Goal: Task Accomplishment & Management: Use online tool/utility

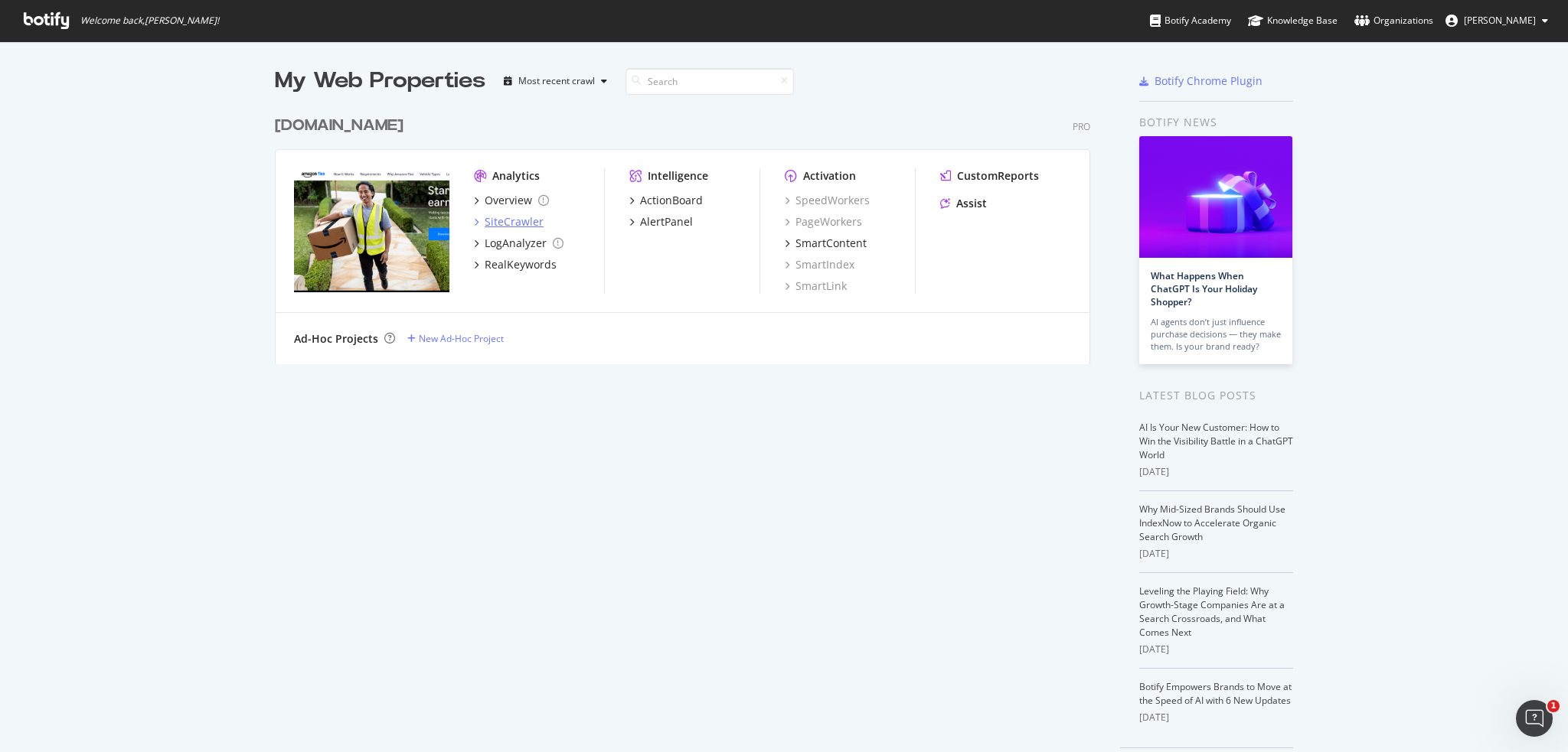
click at [500, 219] on div "SiteCrawler" at bounding box center [515, 222] width 59 height 15
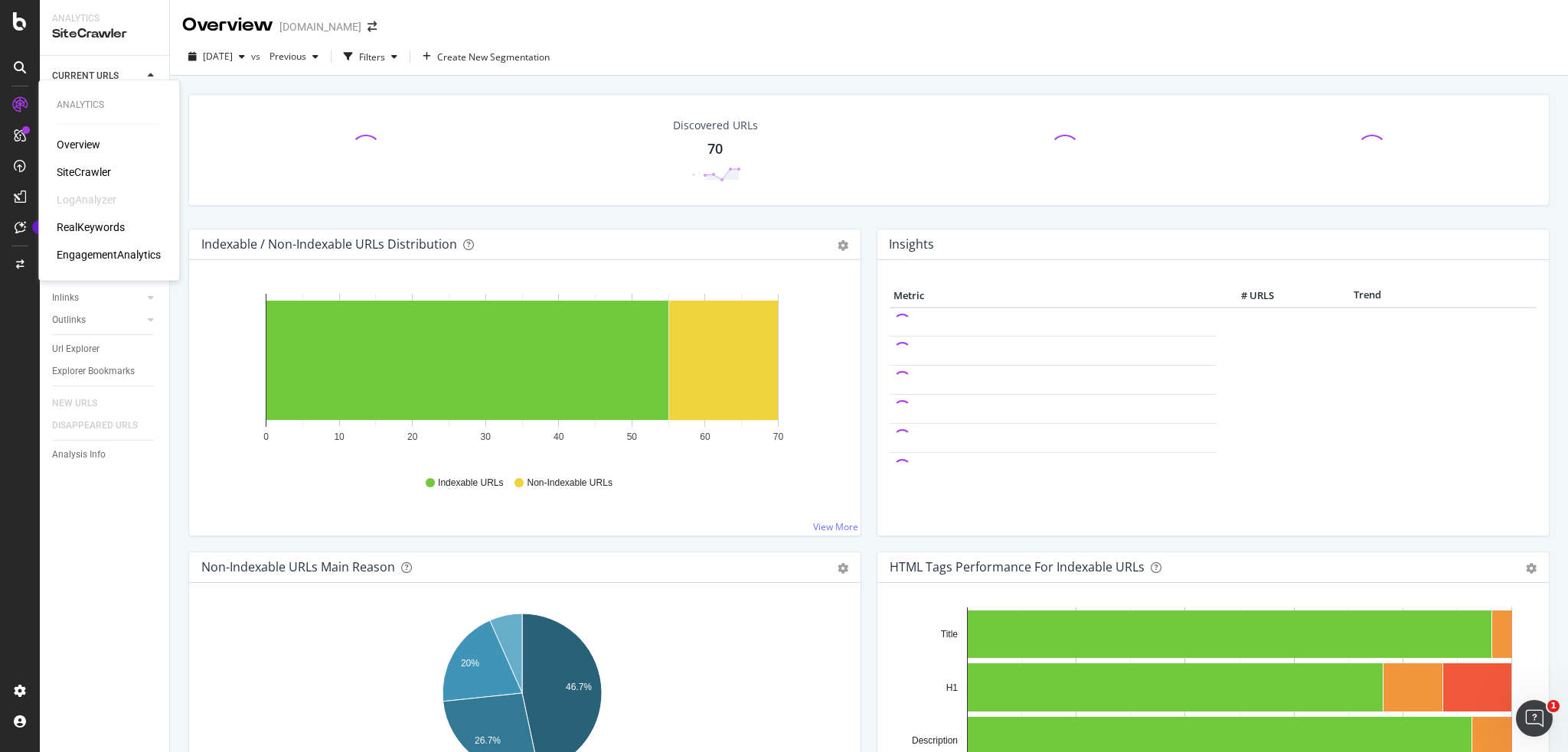
click at [95, 230] on div "RealKeywords" at bounding box center [90, 227] width 68 height 15
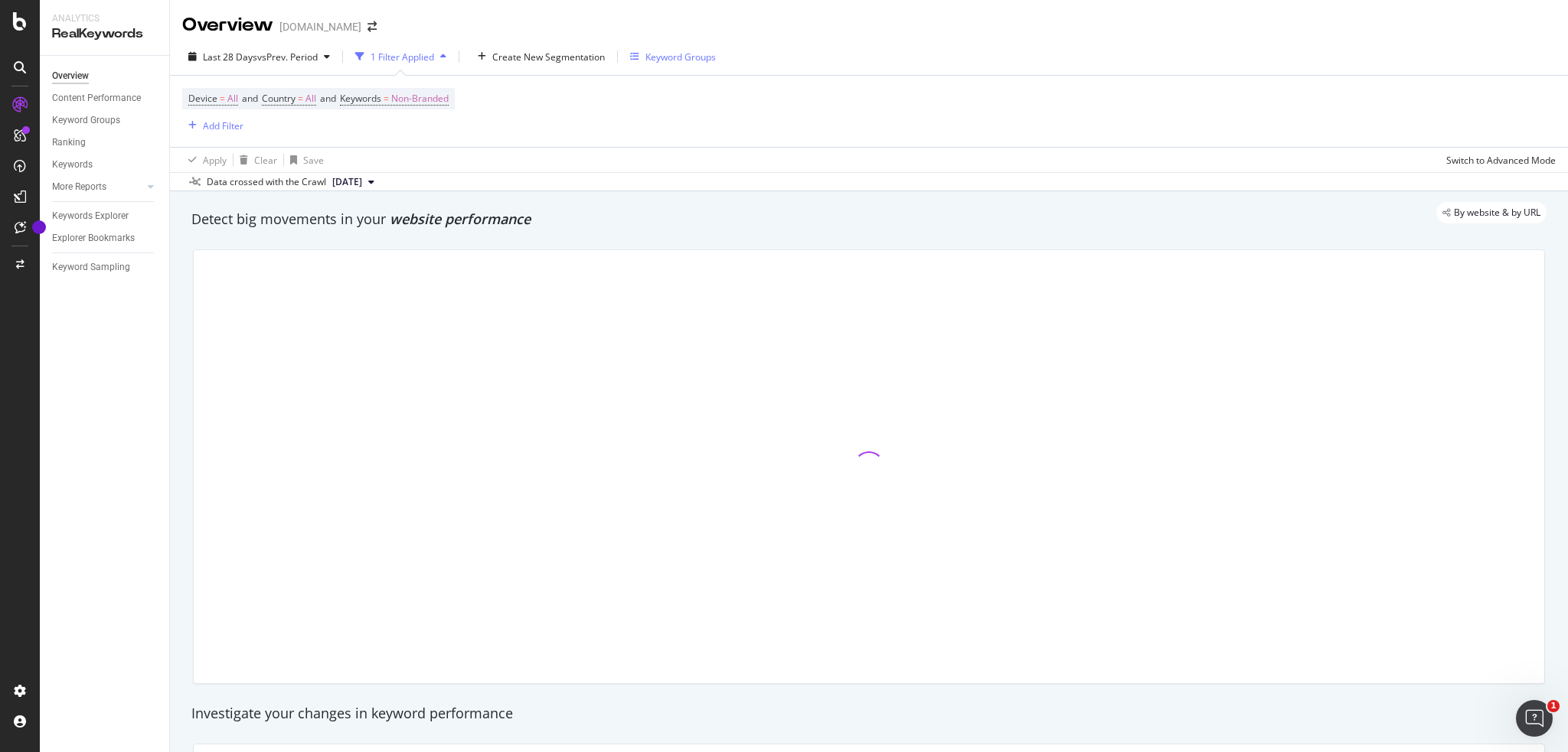
click at [667, 49] on div "Keyword Groups" at bounding box center [673, 56] width 86 height 23
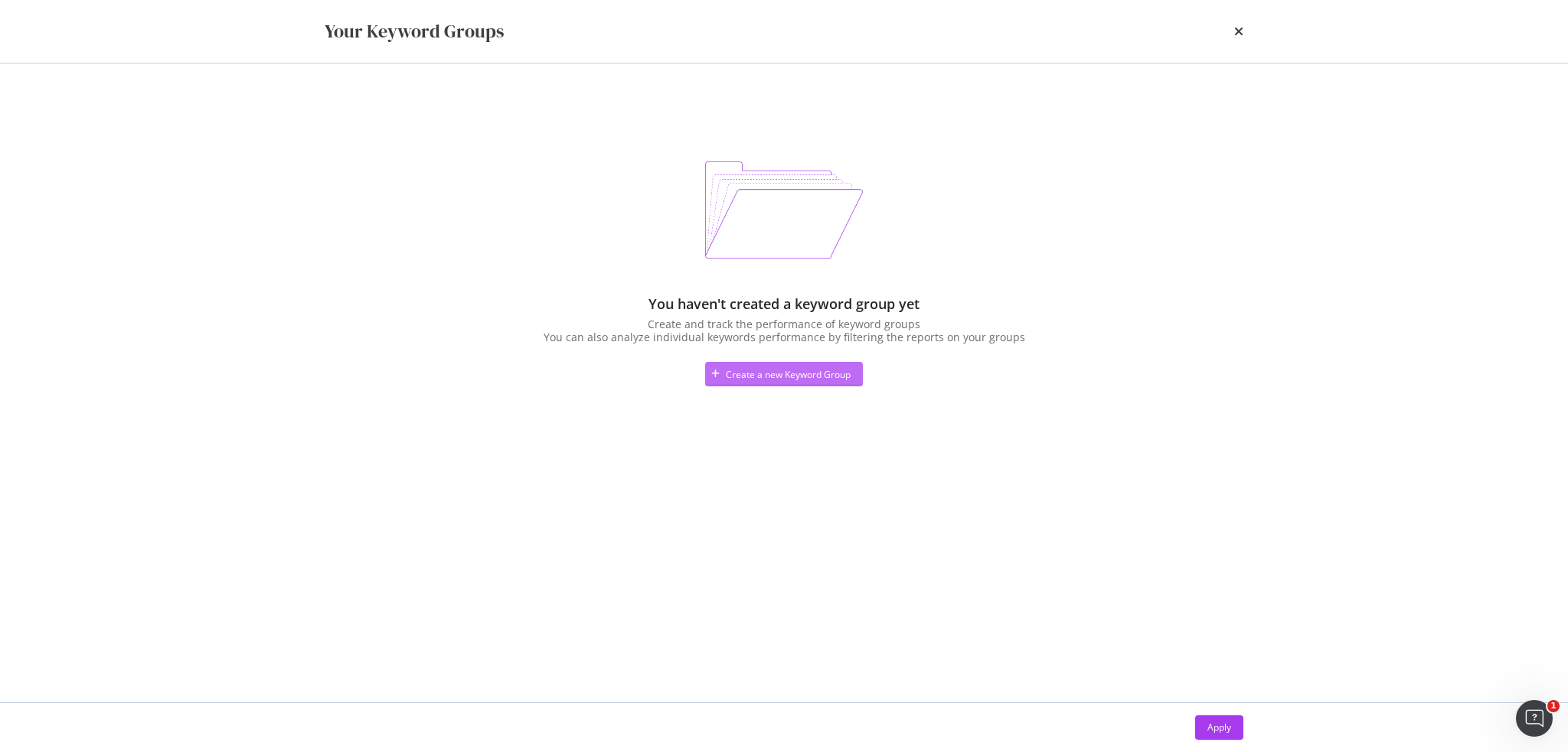
click at [798, 364] on div "Create a new Keyword Group" at bounding box center [777, 374] width 145 height 23
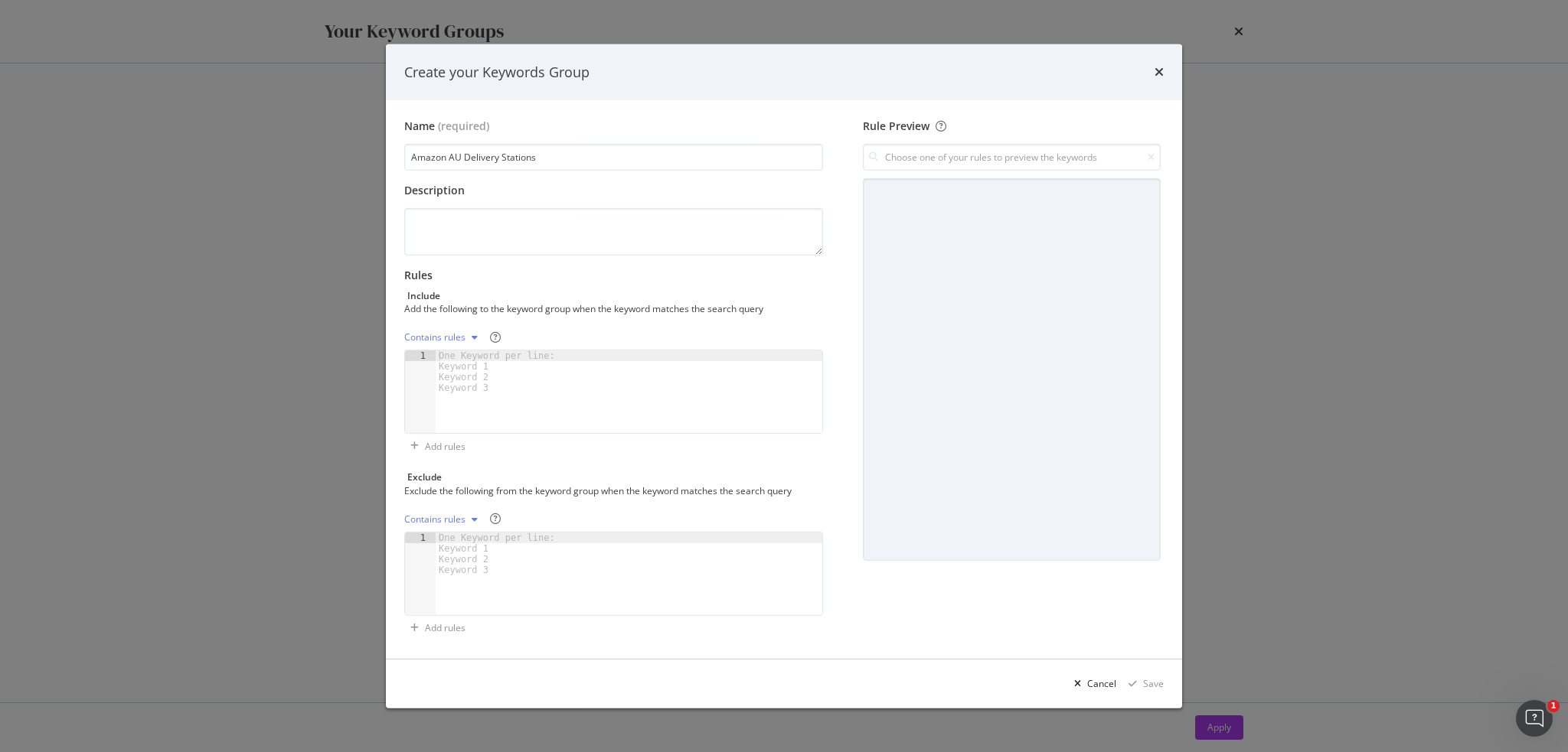
type input "Amazon AU Delivery Stations"
click at [655, 372] on div "modal" at bounding box center [628, 402] width 387 height 104
type textarea "DVT1"
type textarea "DVT3"
type textarea "DVT4"
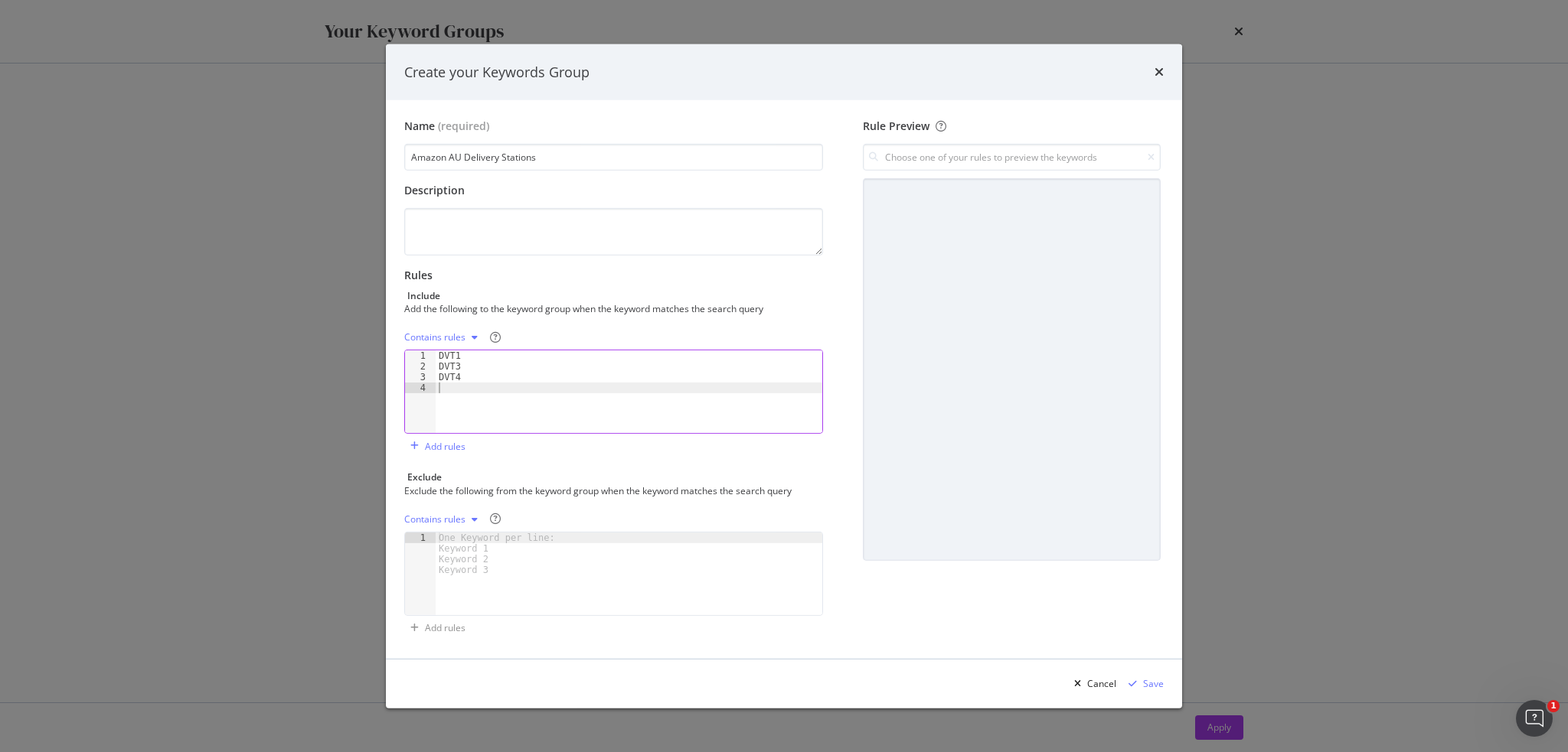
click at [470, 334] on div "modal" at bounding box center [475, 338] width 18 height 10
click at [469, 334] on div "modal" at bounding box center [475, 338] width 18 height 10
click at [498, 337] on icon "modal" at bounding box center [495, 337] width 11 height 10
click at [491, 394] on div "DVT1 DVT3 DVT4" at bounding box center [628, 402] width 387 height 104
type textarea "DNS2"
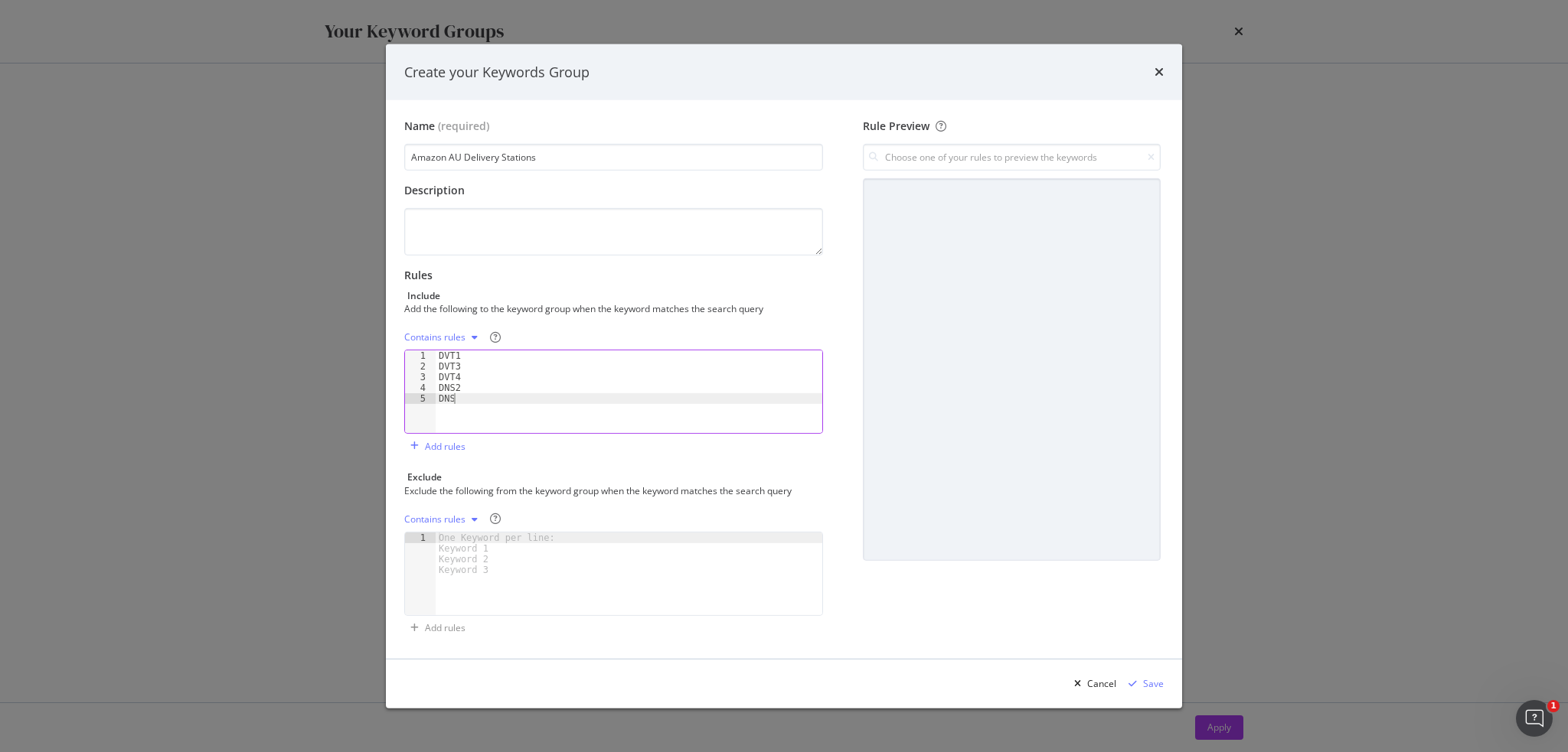
type textarea "DNS5"
type textarea "D"
type textarea "DNS4"
type textarea "DNS5"
type textarea "DNS6"
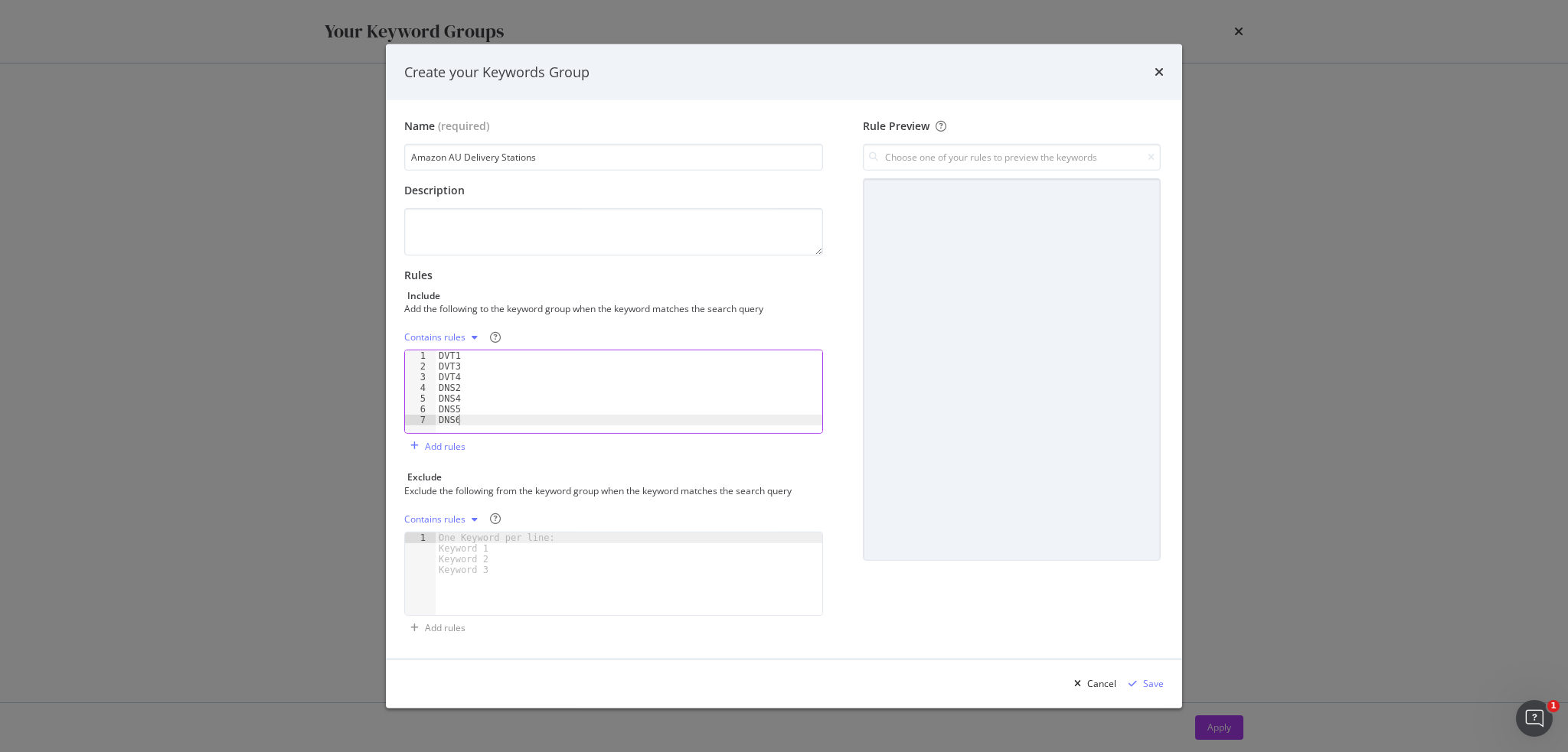
scroll to position [3, 0]
type textarea "Q"
type textarea "DQQ1"
type textarea "DQD1"
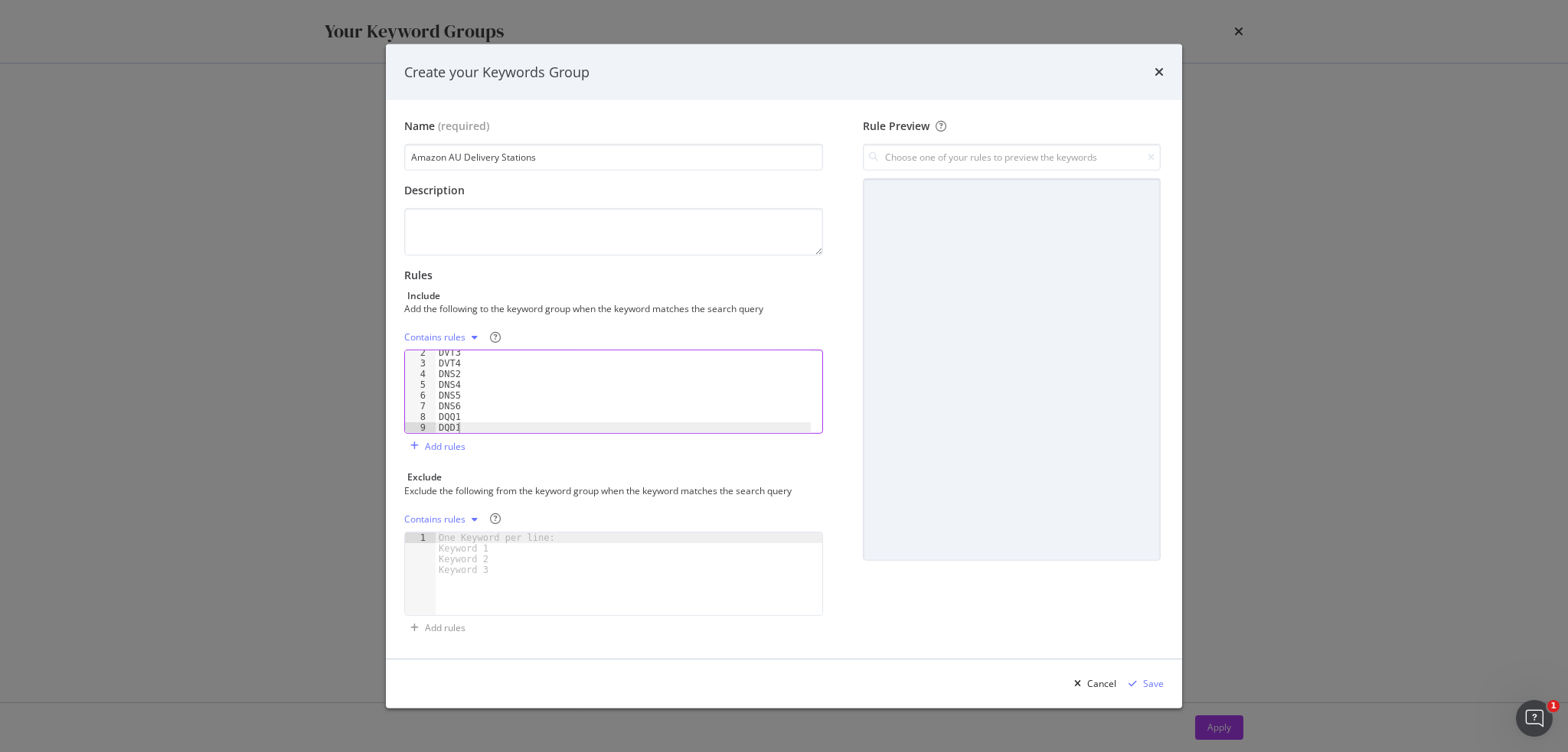
scroll to position [25, 0]
type textarea "DQD3"
type textarea "DQD2"
type textarea "DWT1"
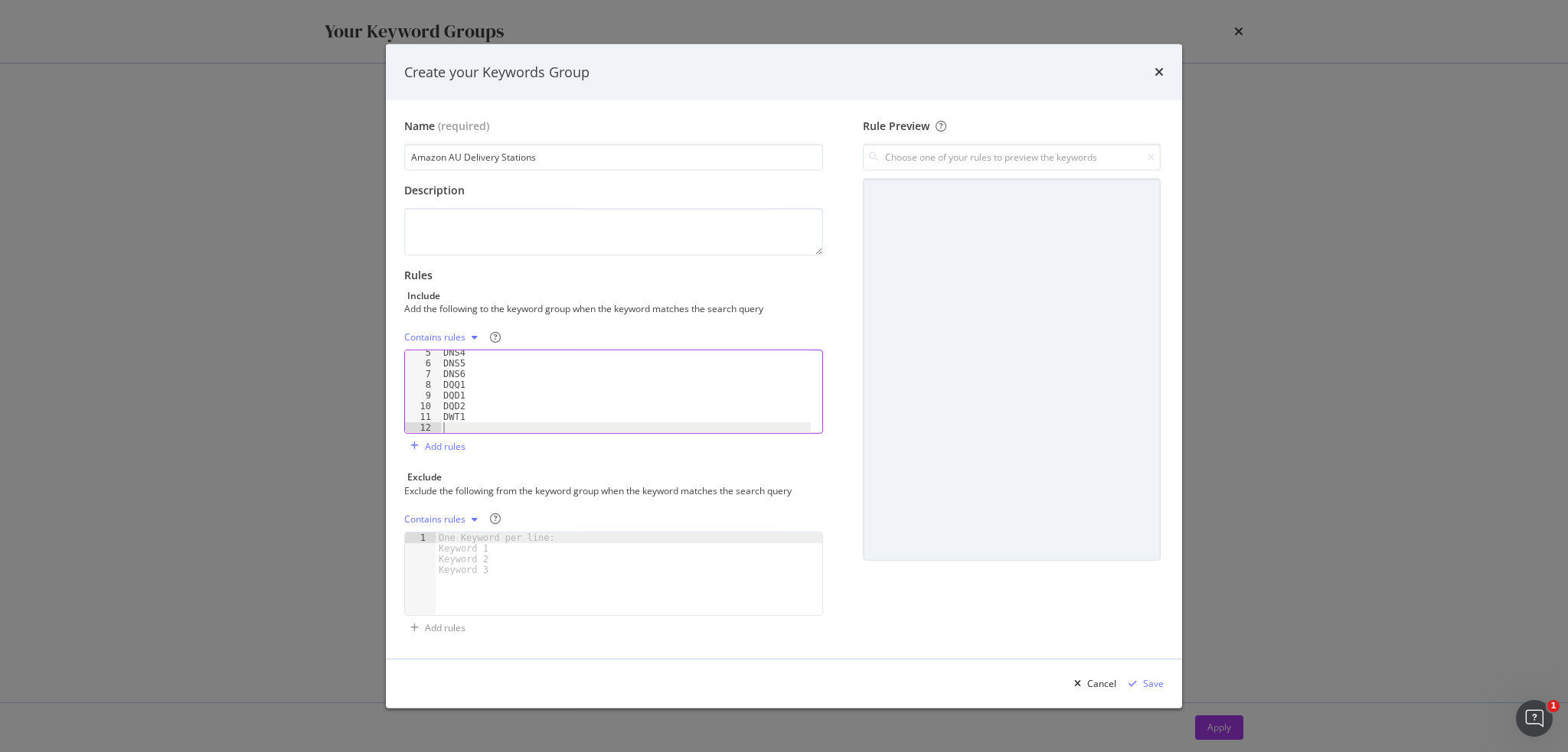
scroll to position [46, 0]
type textarea "XGE4"
type textarea "XNC1"
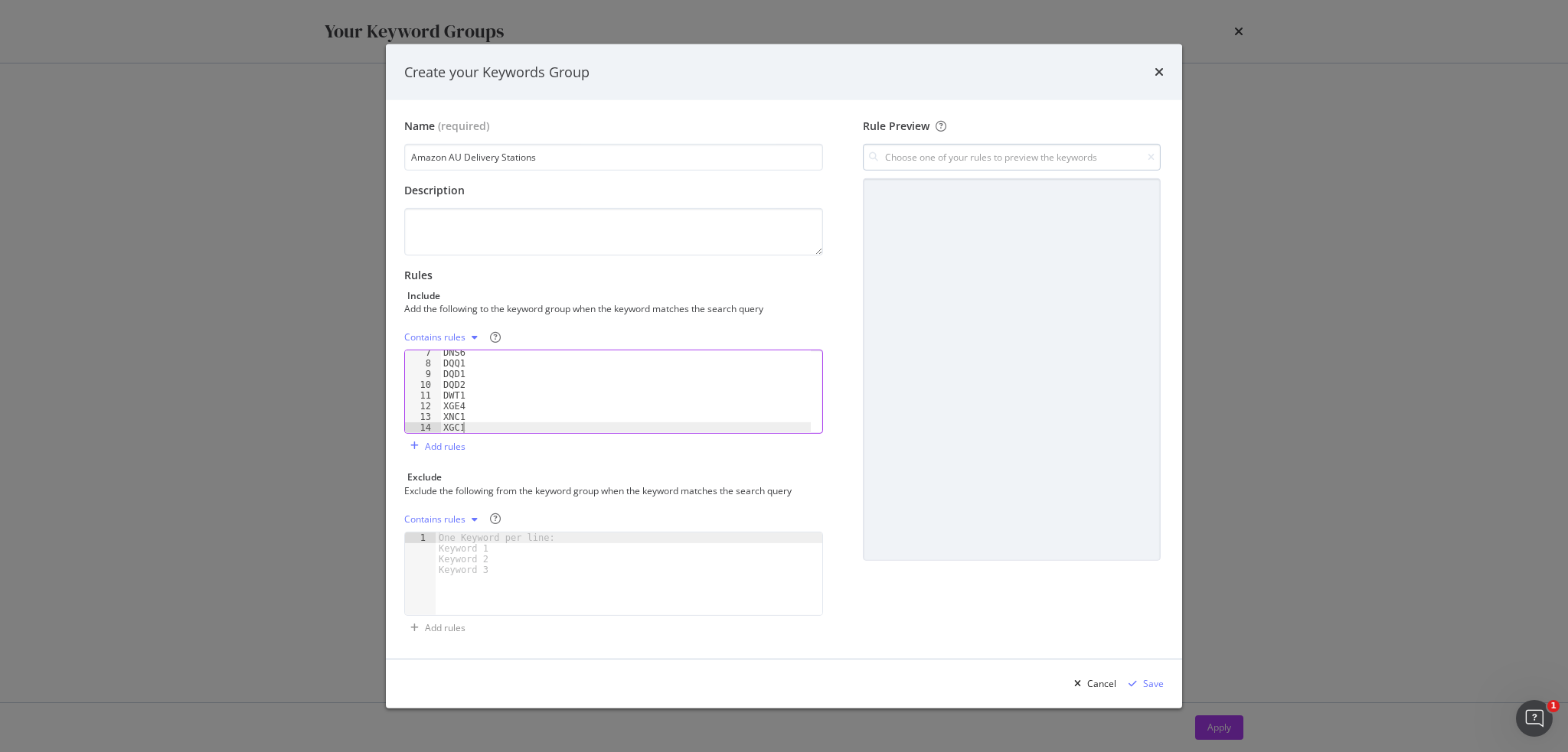
type textarea "XGC1"
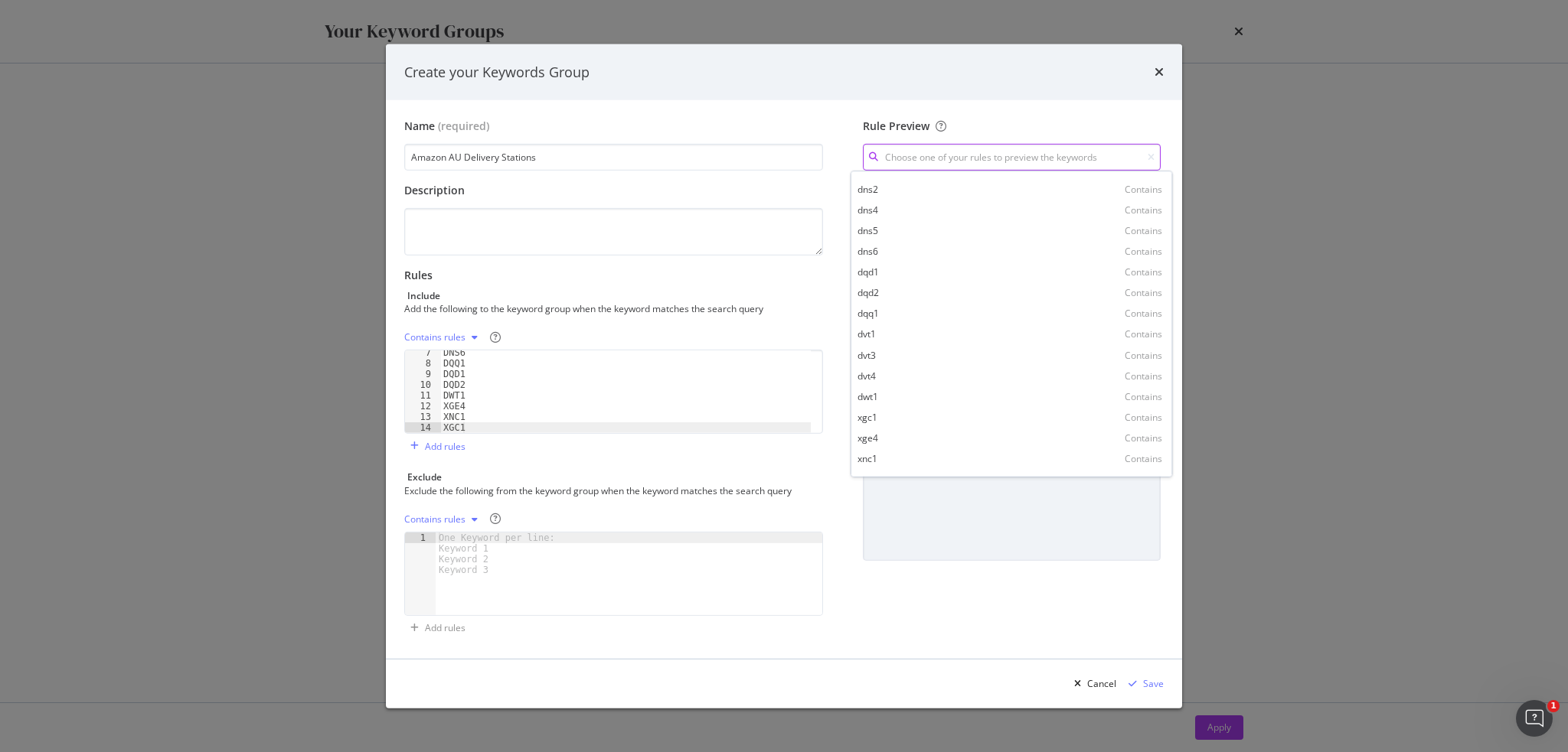
click at [1010, 157] on input "modal" at bounding box center [1012, 157] width 298 height 27
click at [1060, 508] on div "modal" at bounding box center [1012, 369] width 298 height 383
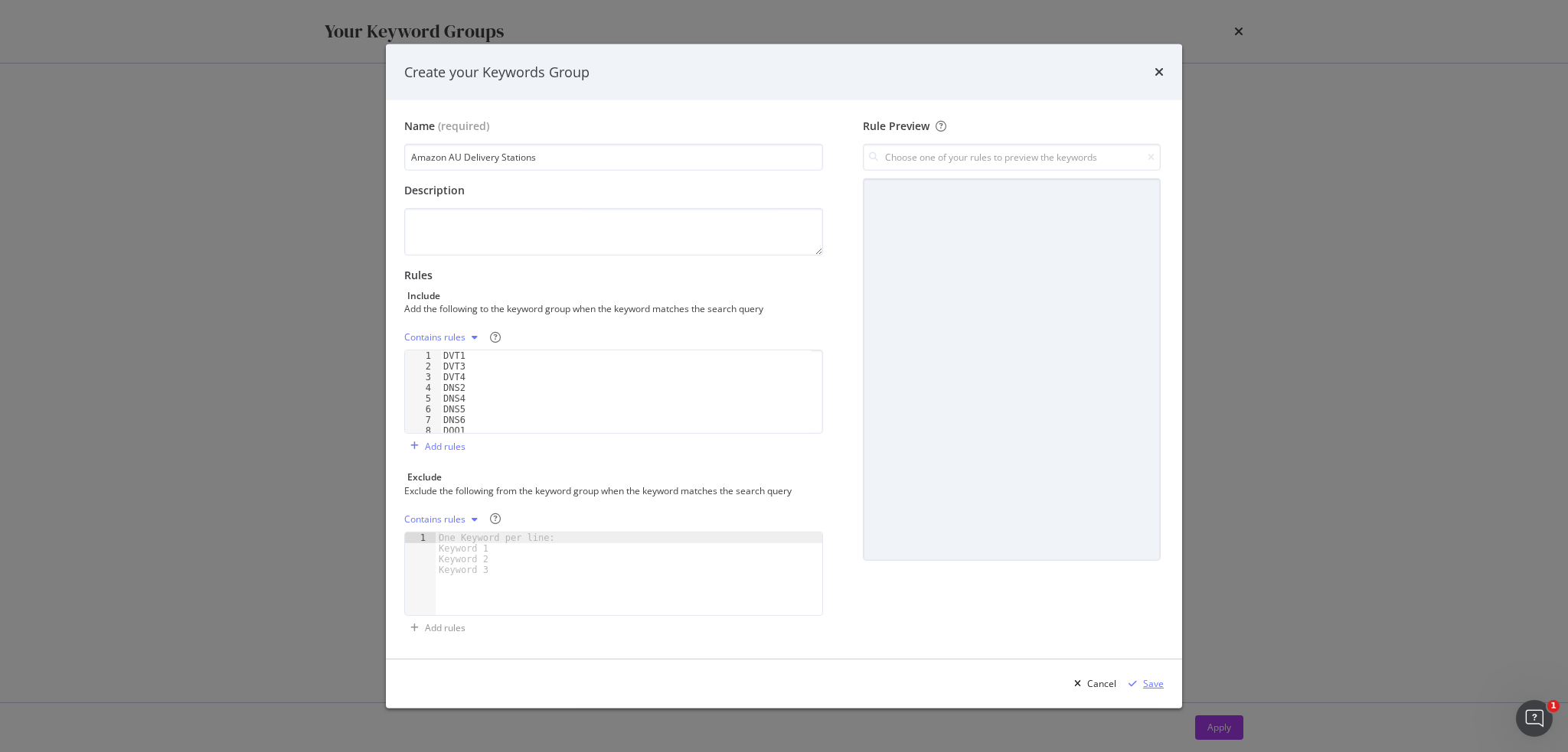
click at [1130, 684] on icon "modal" at bounding box center [1133, 684] width 9 height 10
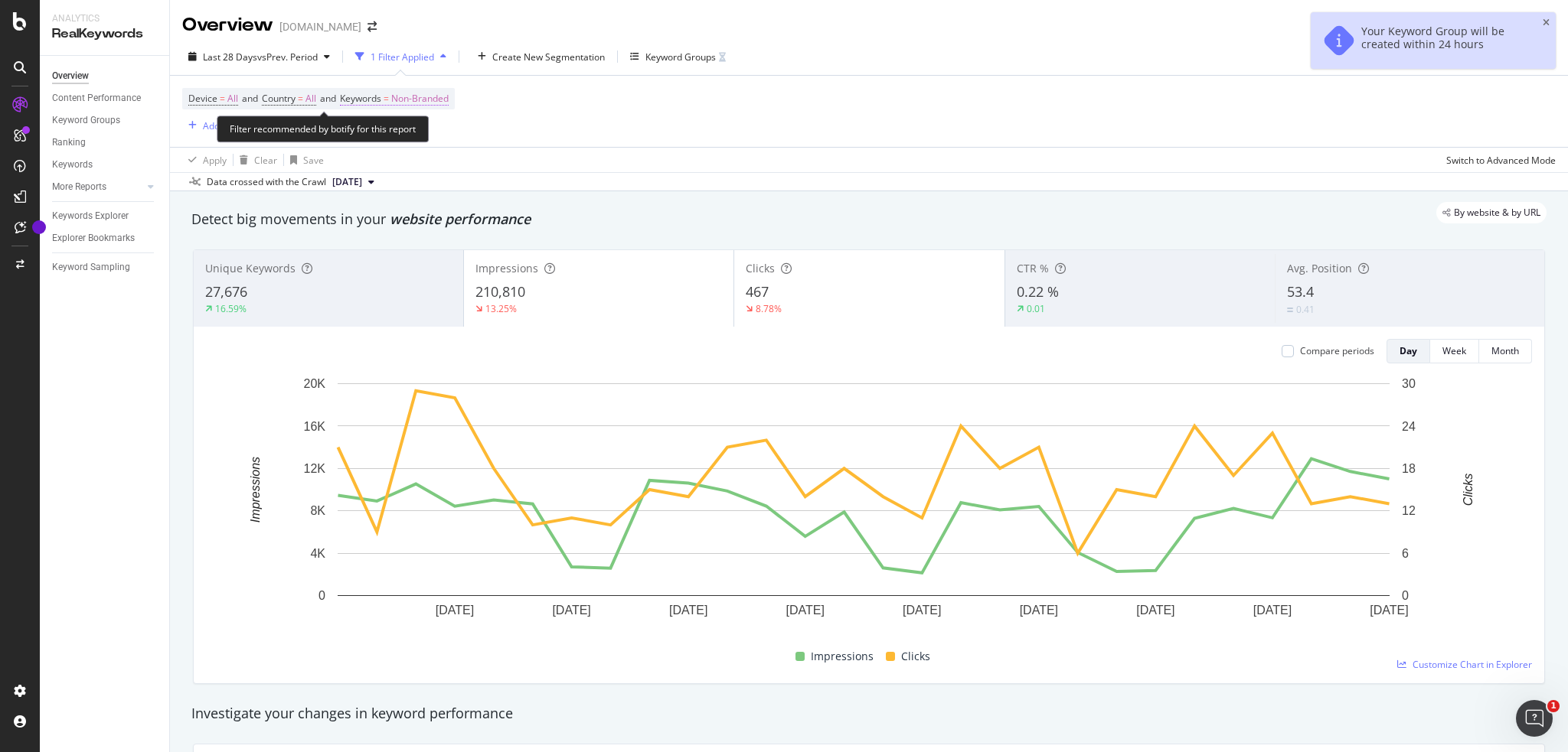
click at [420, 96] on span "Non-Branded" at bounding box center [420, 98] width 57 height 21
click at [412, 134] on span "Non-Branded" at bounding box center [394, 135] width 64 height 13
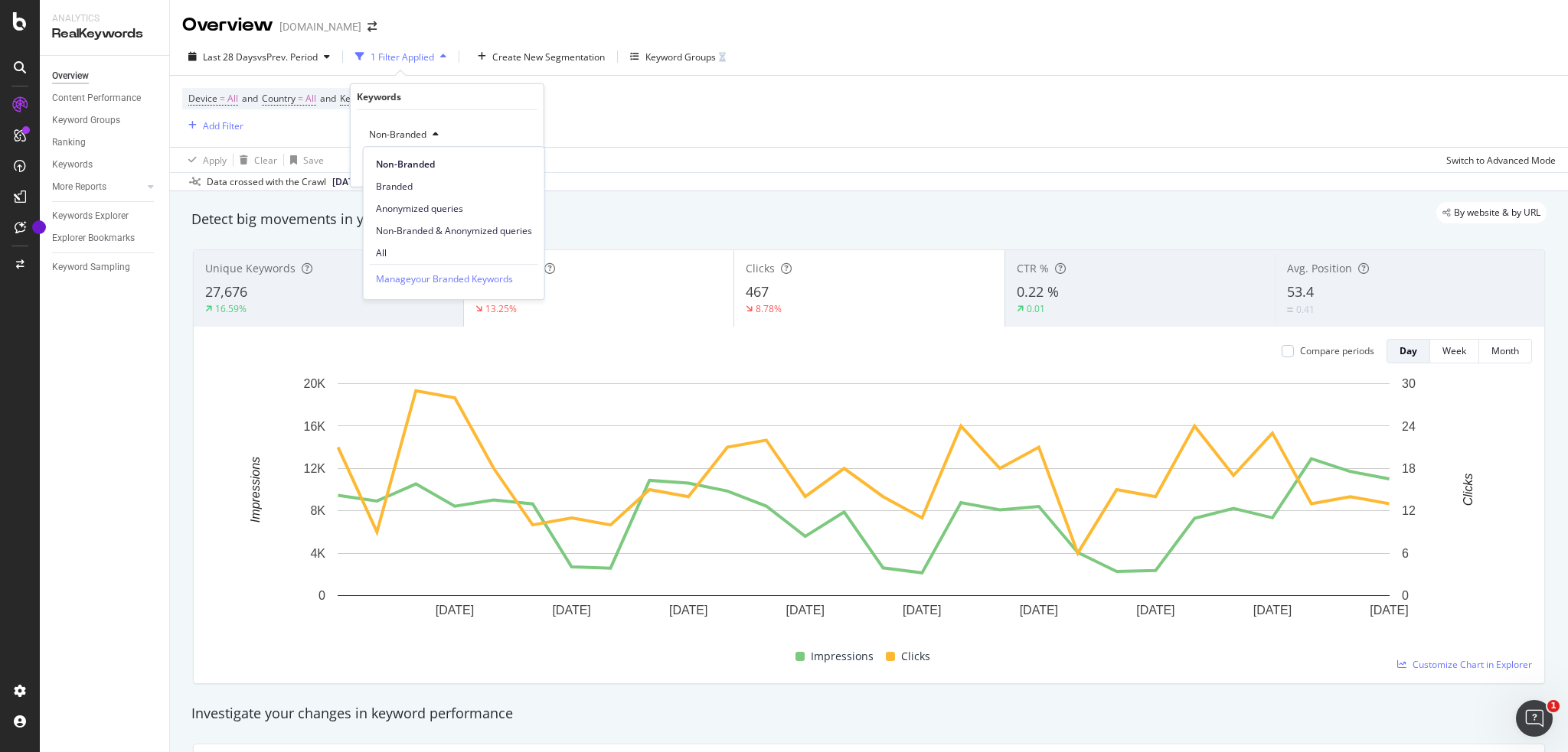
click at [759, 156] on div "Apply Clear Save Switch to Advanced Mode" at bounding box center [869, 159] width 1398 height 25
click at [671, 52] on div "Keyword Groups" at bounding box center [681, 57] width 71 height 13
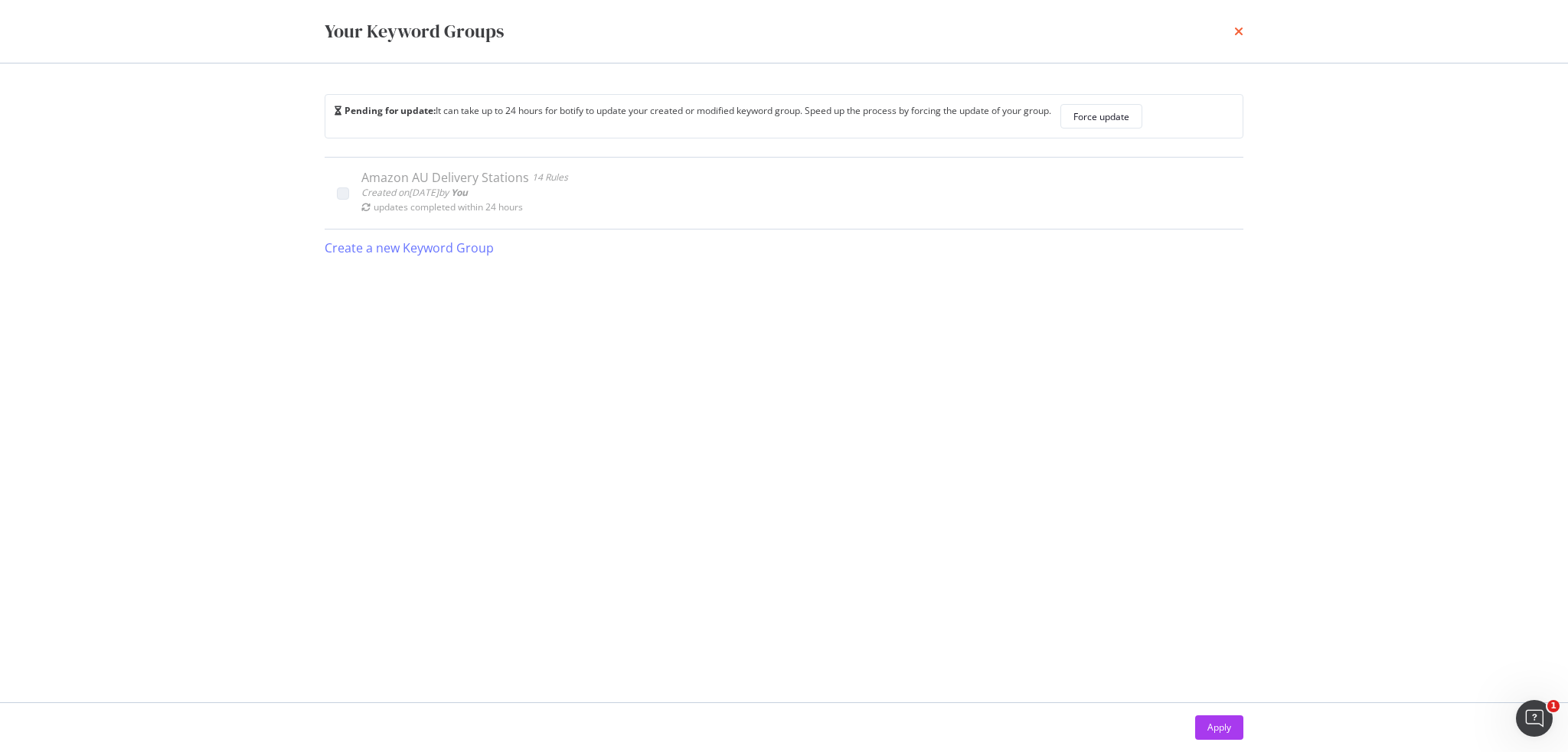
click at [1240, 32] on icon "times" at bounding box center [1240, 31] width 10 height 12
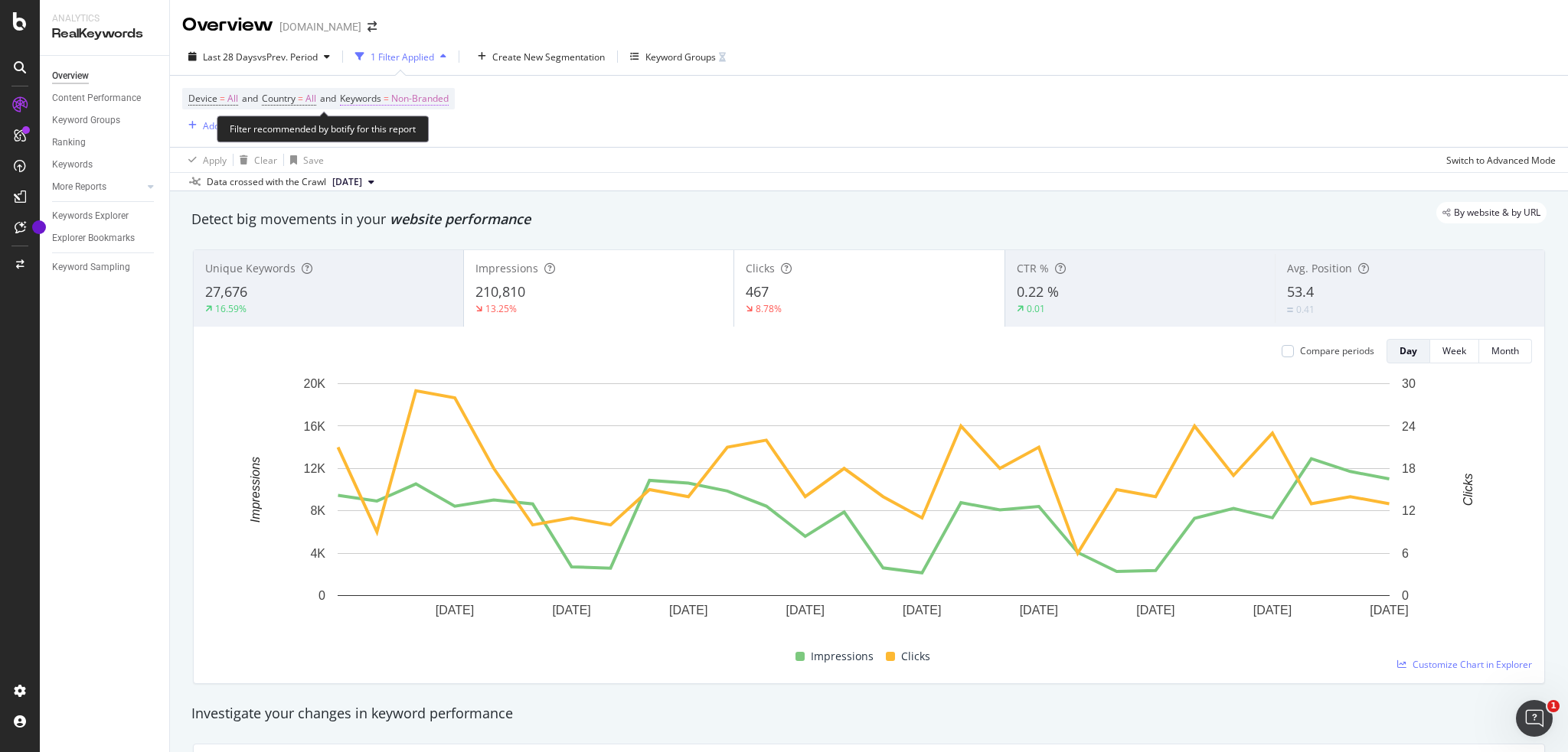
click at [434, 105] on span "Non-Branded" at bounding box center [420, 98] width 57 height 21
click at [652, 67] on div "Keyword Groups" at bounding box center [678, 56] width 95 height 23
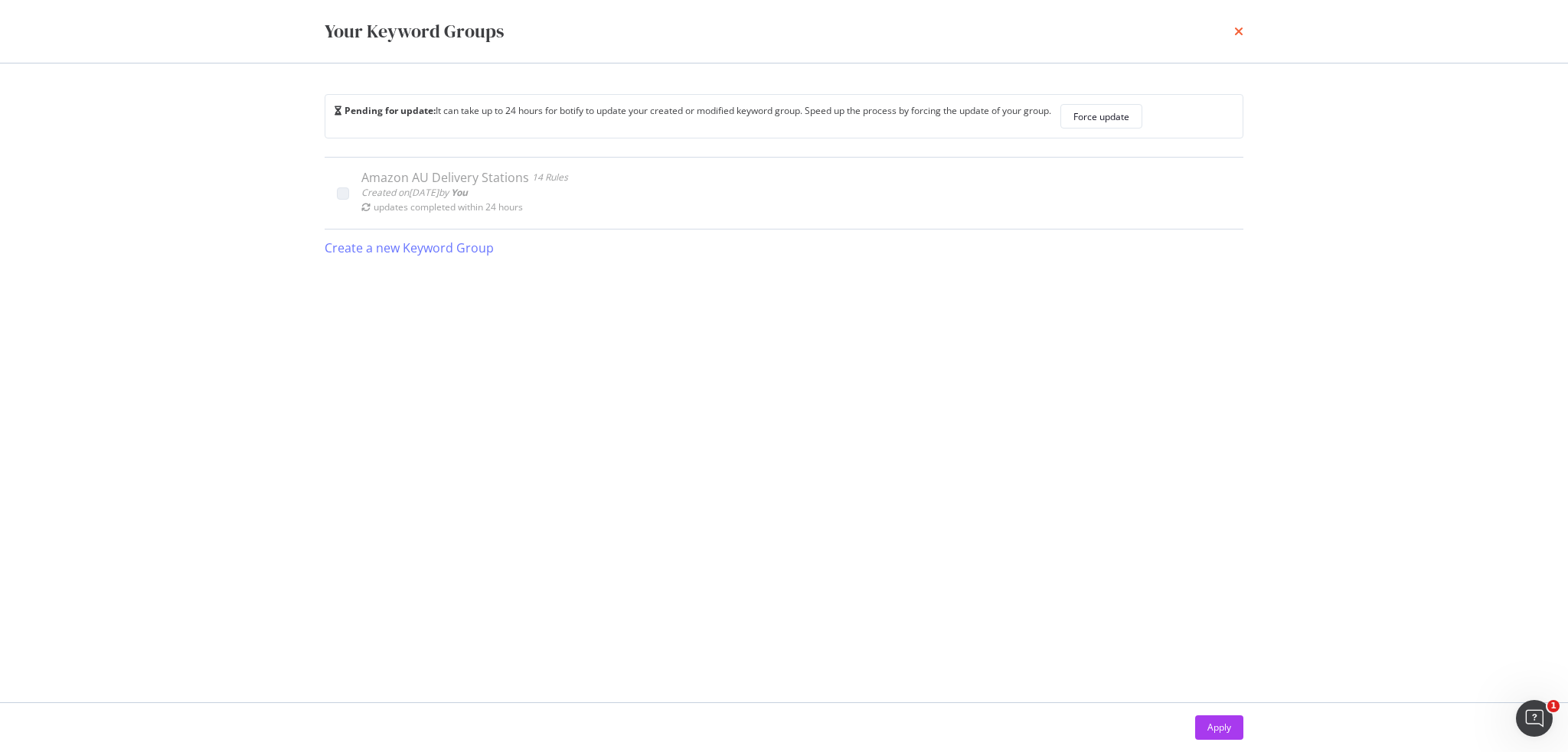
click at [1242, 32] on icon "times" at bounding box center [1240, 31] width 10 height 12
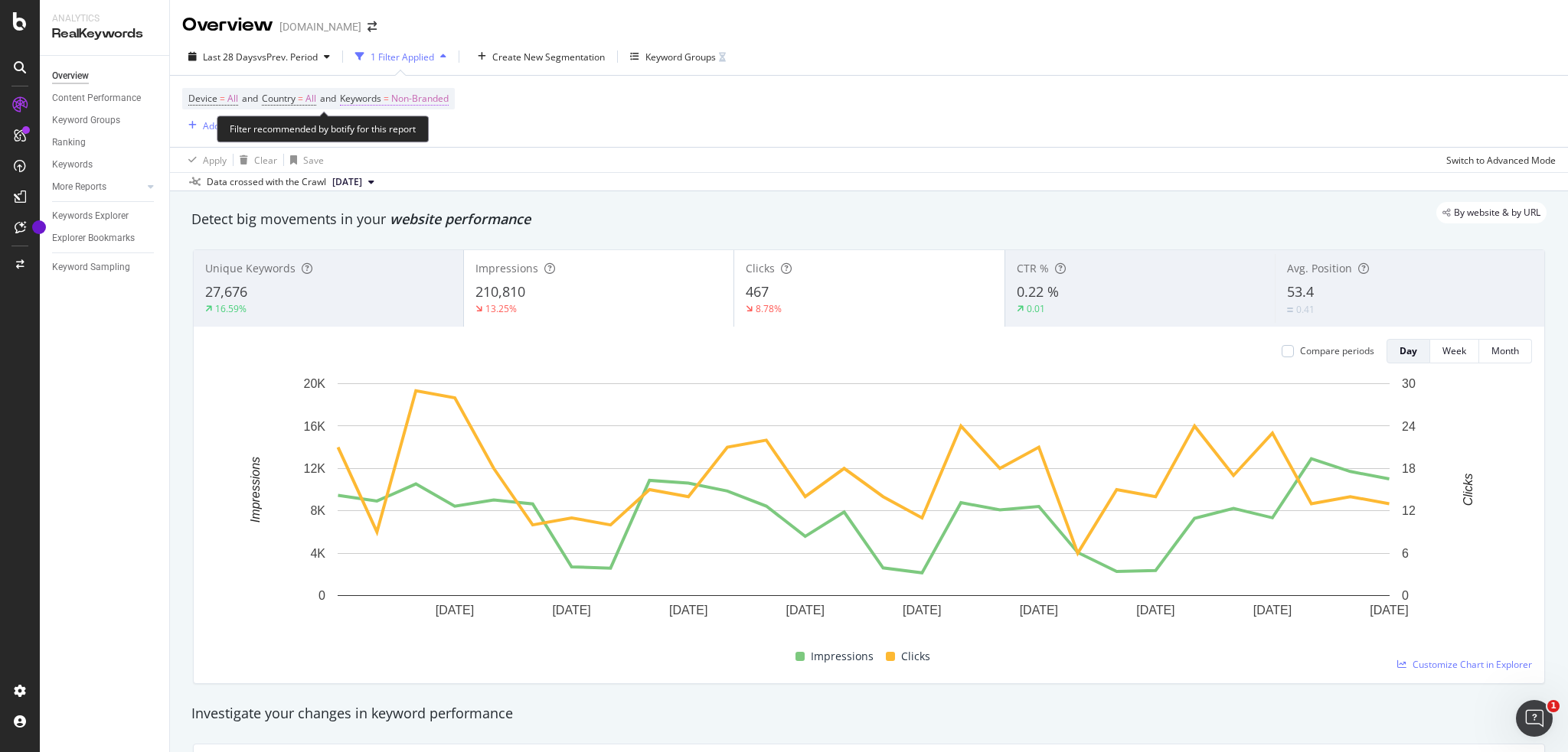
click at [437, 103] on span "Non-Branded" at bounding box center [420, 98] width 57 height 21
click at [423, 133] on span "Non-Branded" at bounding box center [394, 135] width 64 height 13
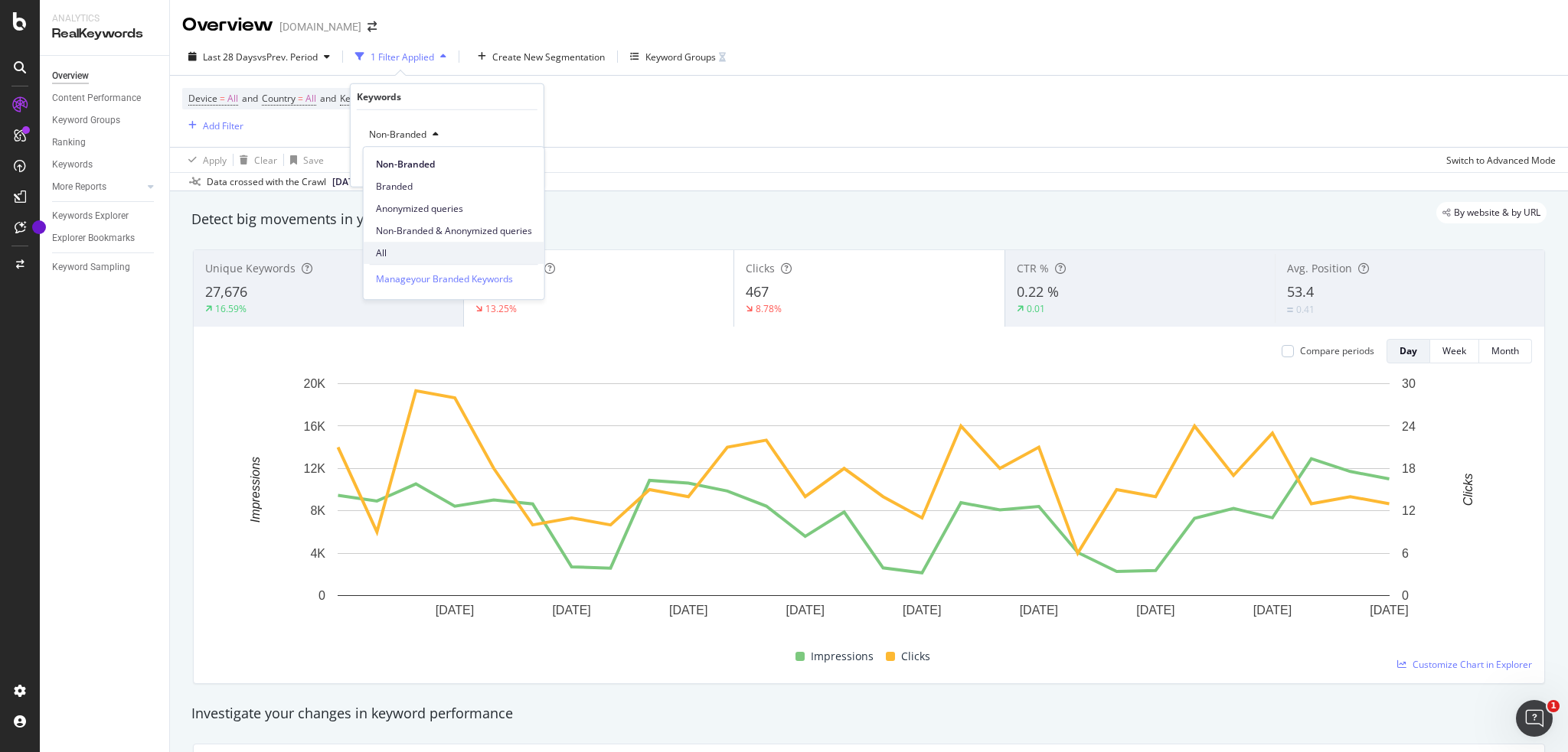
click at [421, 253] on span "All" at bounding box center [455, 253] width 157 height 13
click at [524, 170] on div "Apply" at bounding box center [519, 167] width 24 height 13
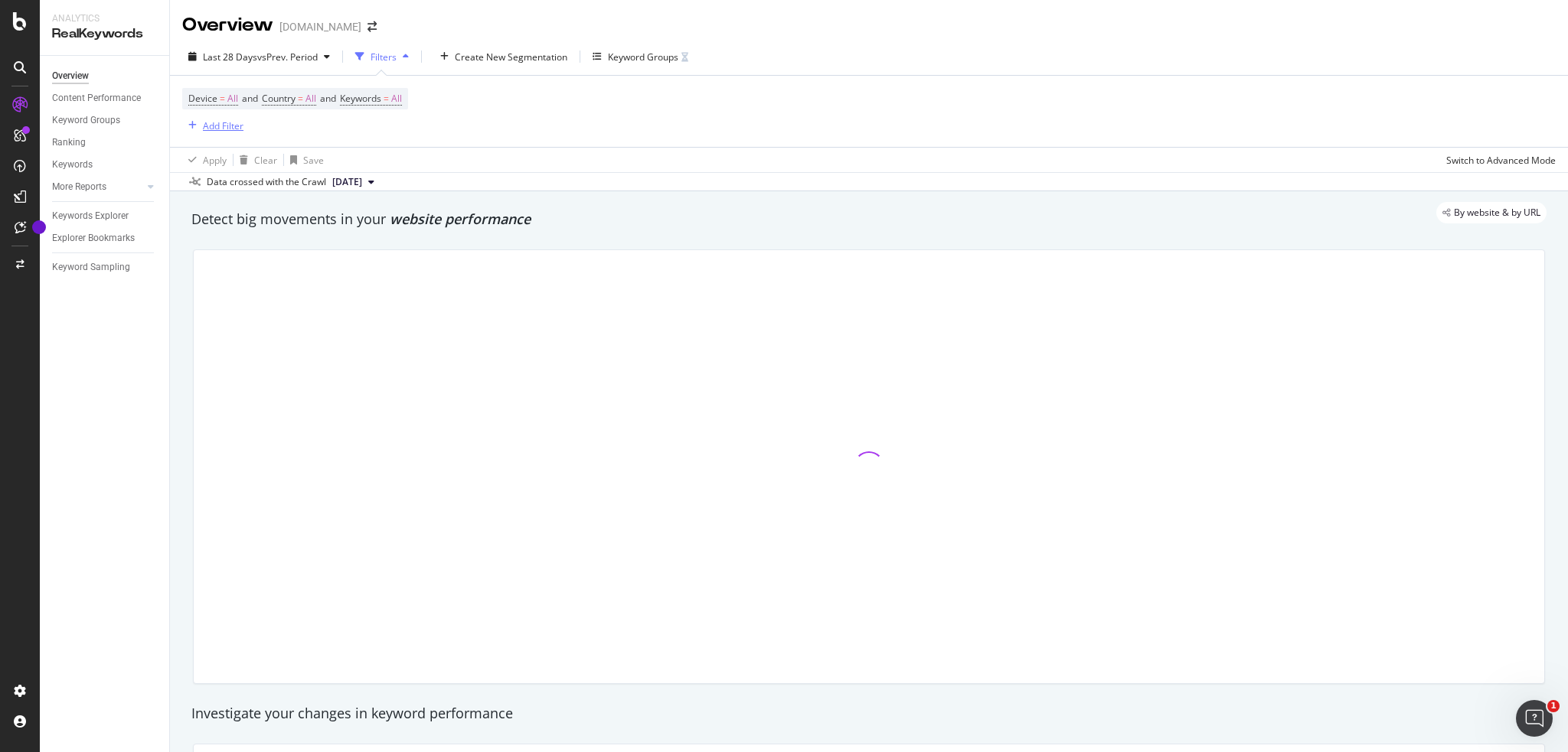
click at [226, 130] on div "Add Filter" at bounding box center [222, 126] width 40 height 13
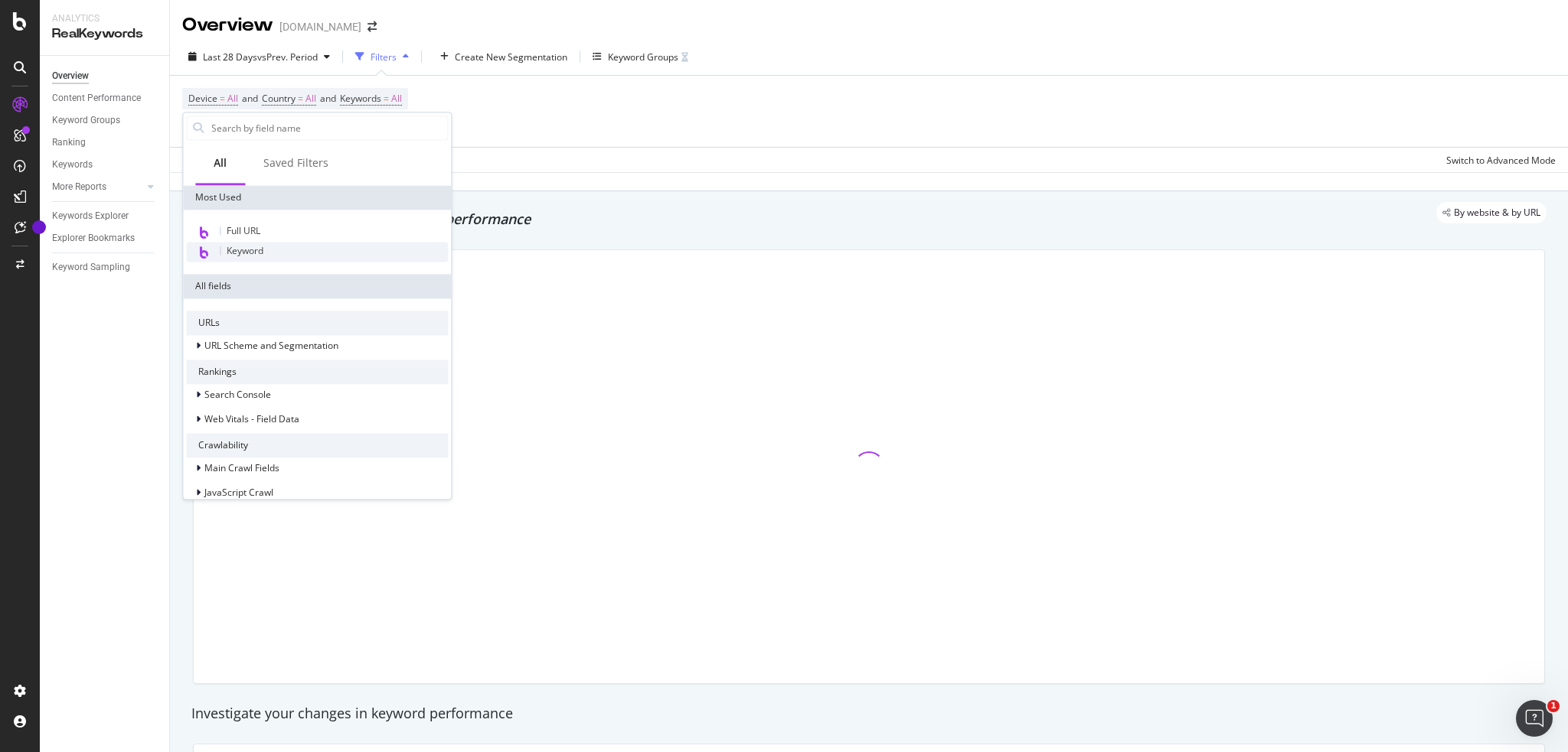
click at [304, 261] on div "Keyword" at bounding box center [317, 251] width 262 height 20
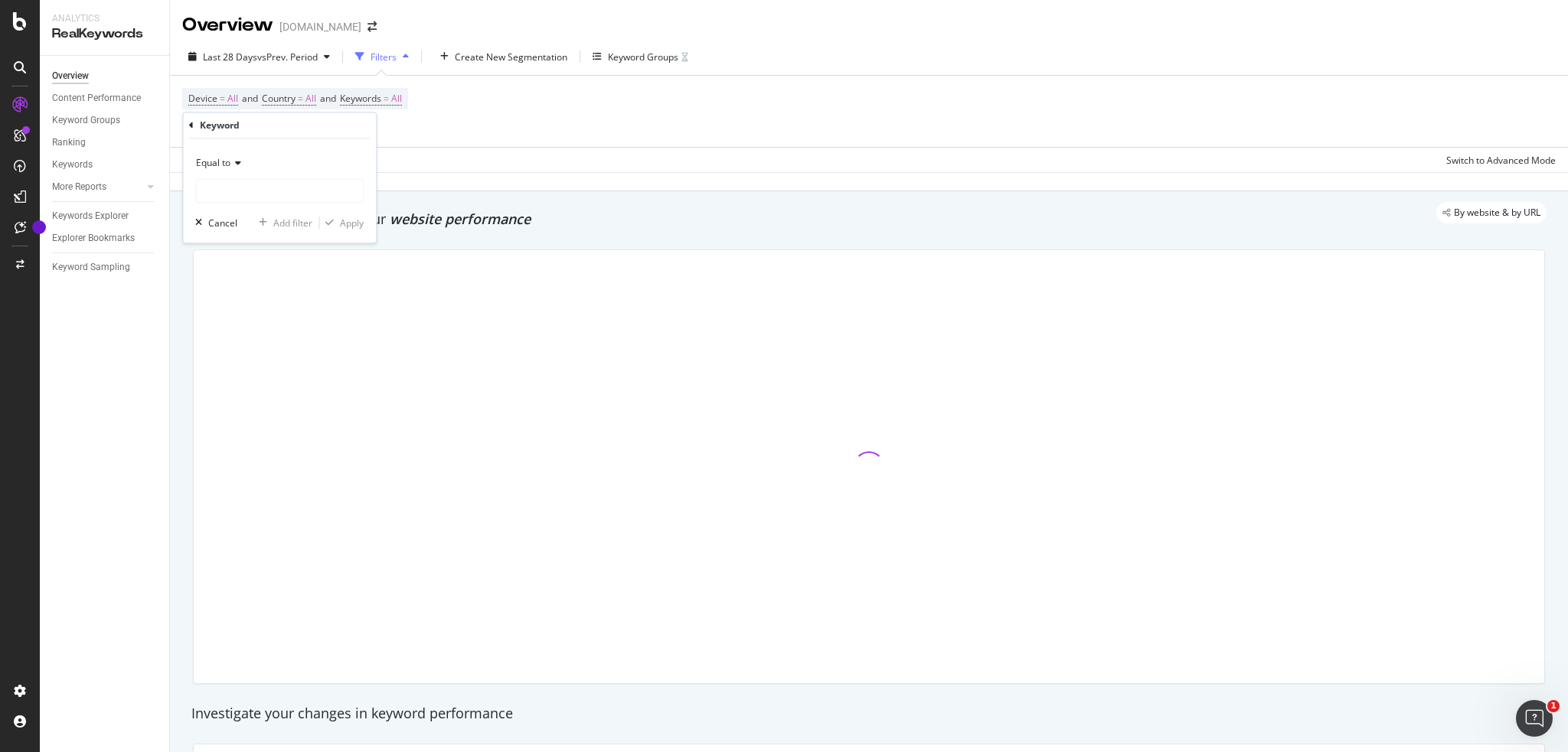
click at [234, 170] on div "Equal to" at bounding box center [279, 164] width 168 height 25
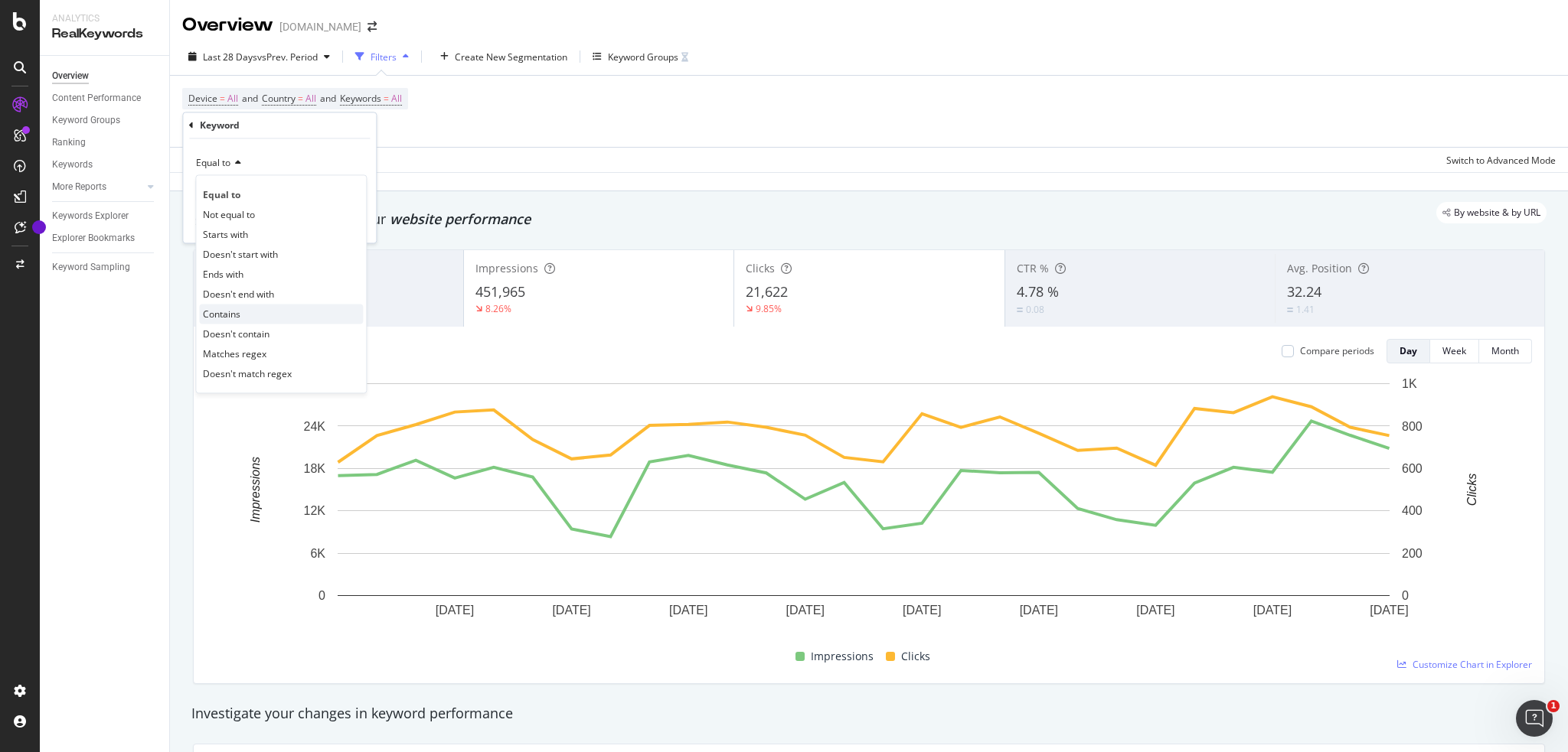
click at [268, 309] on div "Contains" at bounding box center [281, 314] width 164 height 20
click at [297, 202] on div "Contains Cancel Add filter Apply" at bounding box center [280, 191] width 193 height 104
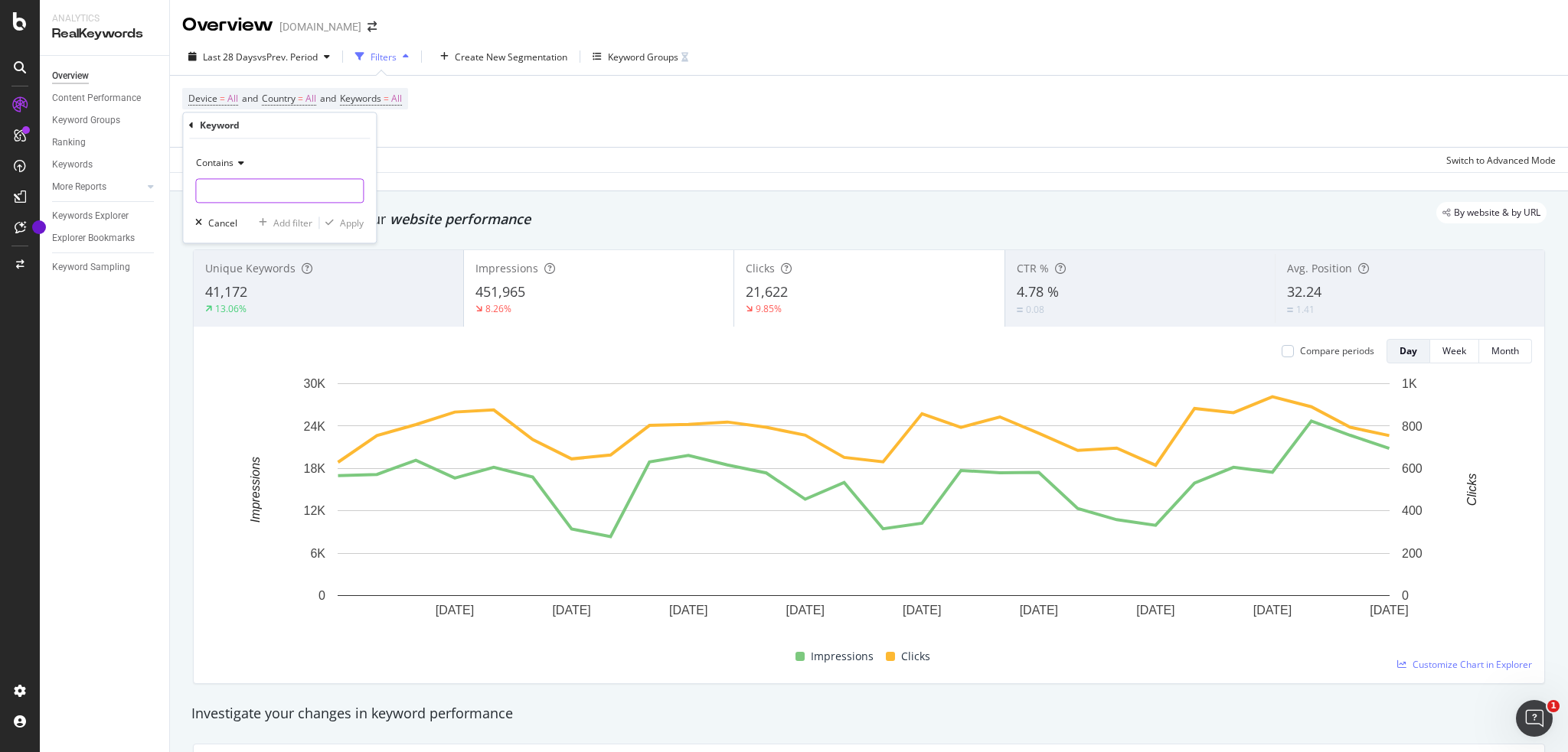
click at [300, 195] on input "text" at bounding box center [279, 192] width 167 height 25
type input "DVT1, DVT3"
click at [345, 230] on div "Contains DVT1, DVT3 Cancel Add filter Apply" at bounding box center [280, 191] width 193 height 104
drag, startPoint x: 345, startPoint y: 229, endPoint x: 578, endPoint y: 219, distance: 233.2
click at [344, 230] on button "Apply" at bounding box center [341, 223] width 45 height 15
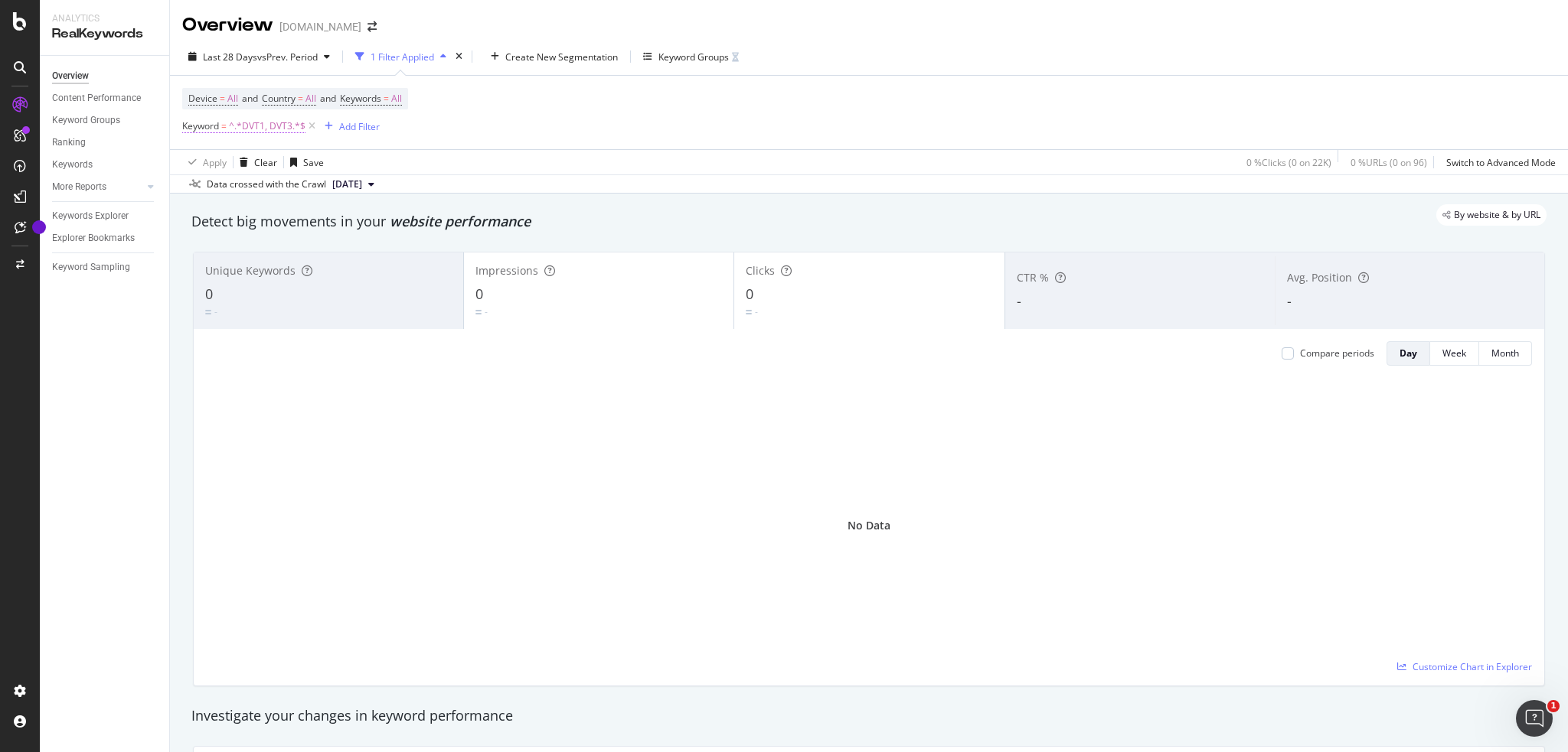
click at [276, 130] on span "^.*DVT1, DVT3.*$" at bounding box center [267, 126] width 76 height 21
type input "DVT1"
click at [338, 212] on div "Contains DVT1 Cancel Add filter Apply" at bounding box center [280, 189] width 193 height 104
click at [345, 223] on div "Apply" at bounding box center [351, 221] width 24 height 13
click at [254, 128] on span "^.*DVT1.*$" at bounding box center [253, 126] width 49 height 21
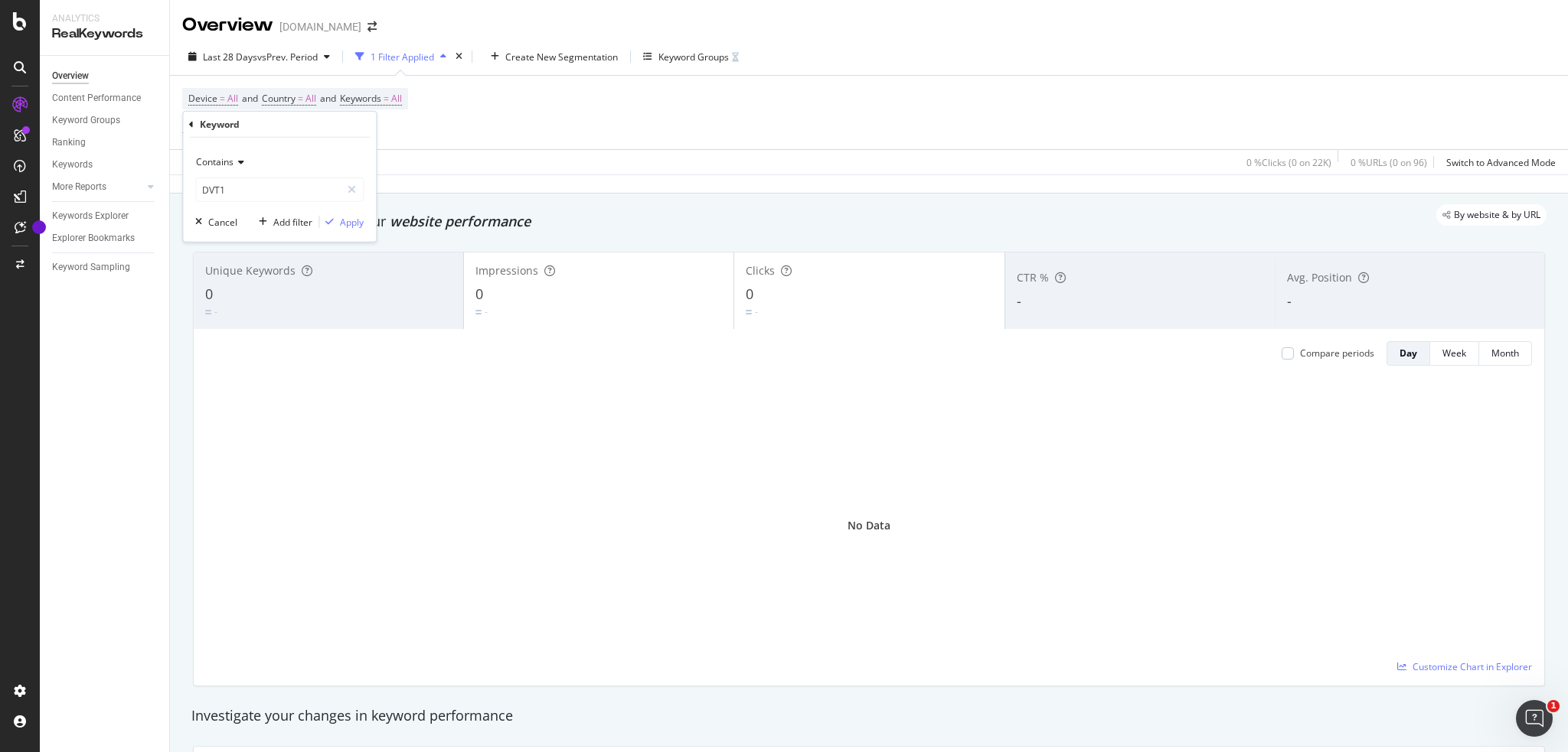
click at [234, 162] on icon at bounding box center [239, 162] width 11 height 10
click at [322, 150] on div "Contains" at bounding box center [279, 162] width 168 height 25
click at [449, 151] on div "Apply Clear Save 0 % Clicks ( 0 on 22K ) 0 % URLs ( 0 on 96 ) Switch to Advance…" at bounding box center [869, 161] width 1398 height 25
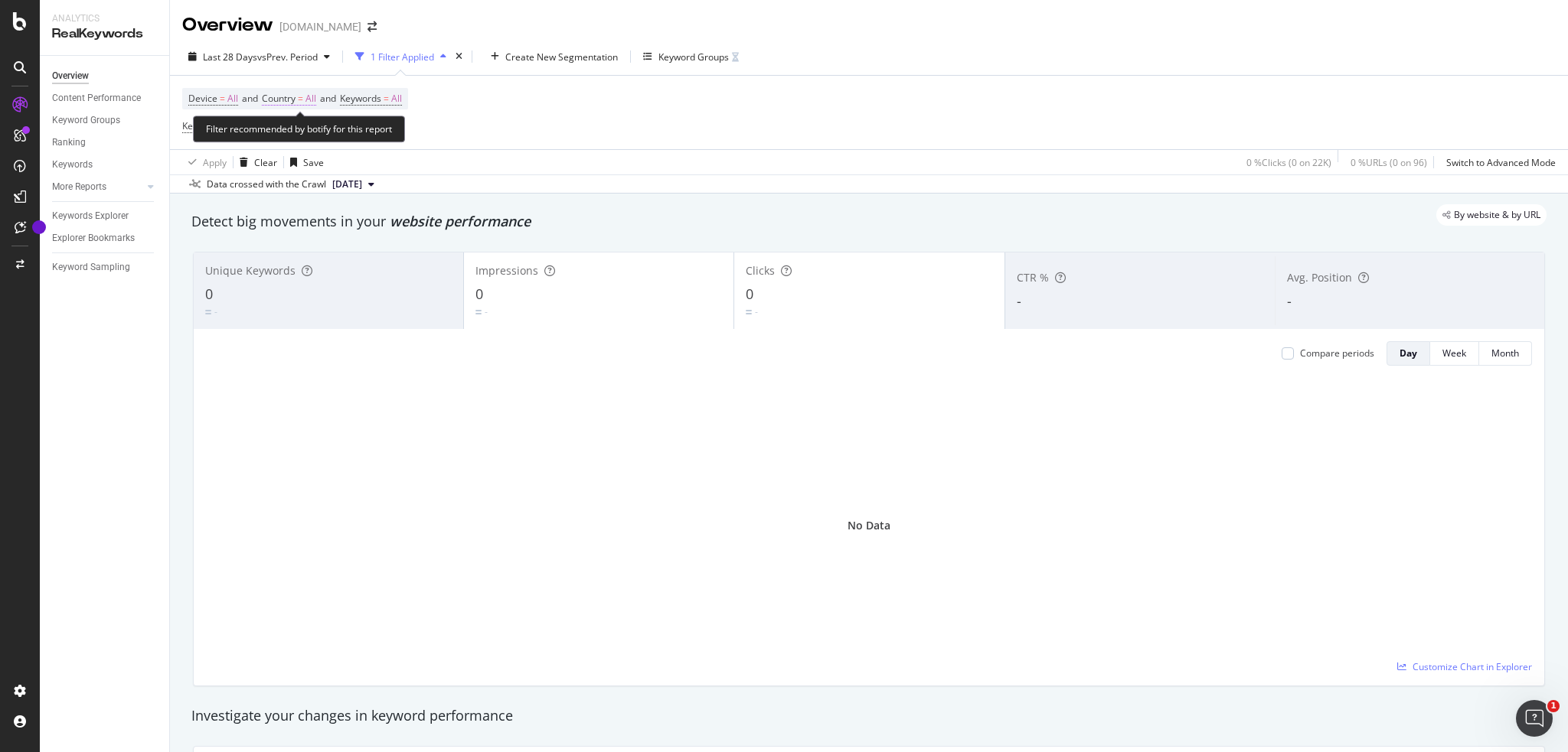
click at [311, 94] on span "All" at bounding box center [310, 98] width 11 height 21
click at [300, 133] on div "All" at bounding box center [363, 135] width 168 height 25
click at [297, 135] on icon at bounding box center [295, 135] width 11 height 10
click at [291, 133] on icon at bounding box center [295, 135] width 11 height 10
click at [496, 96] on div "Device = All and Country = All and Keywords = All Keyword = ^.*DVT1.*$ Add Filt…" at bounding box center [869, 112] width 1373 height 73
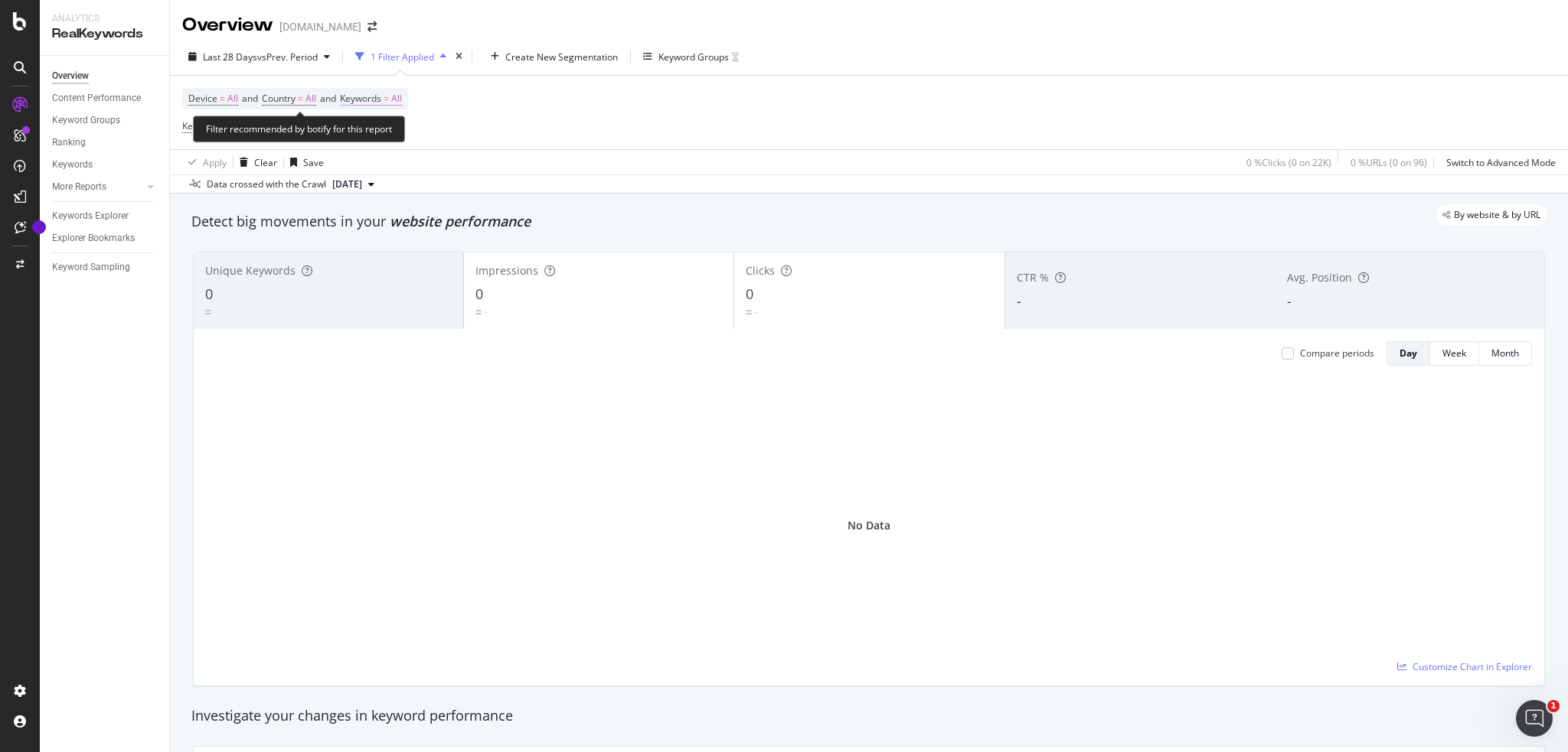
click at [402, 94] on span "All" at bounding box center [396, 98] width 11 height 21
click at [393, 124] on div "All" at bounding box center [380, 135] width 35 height 23
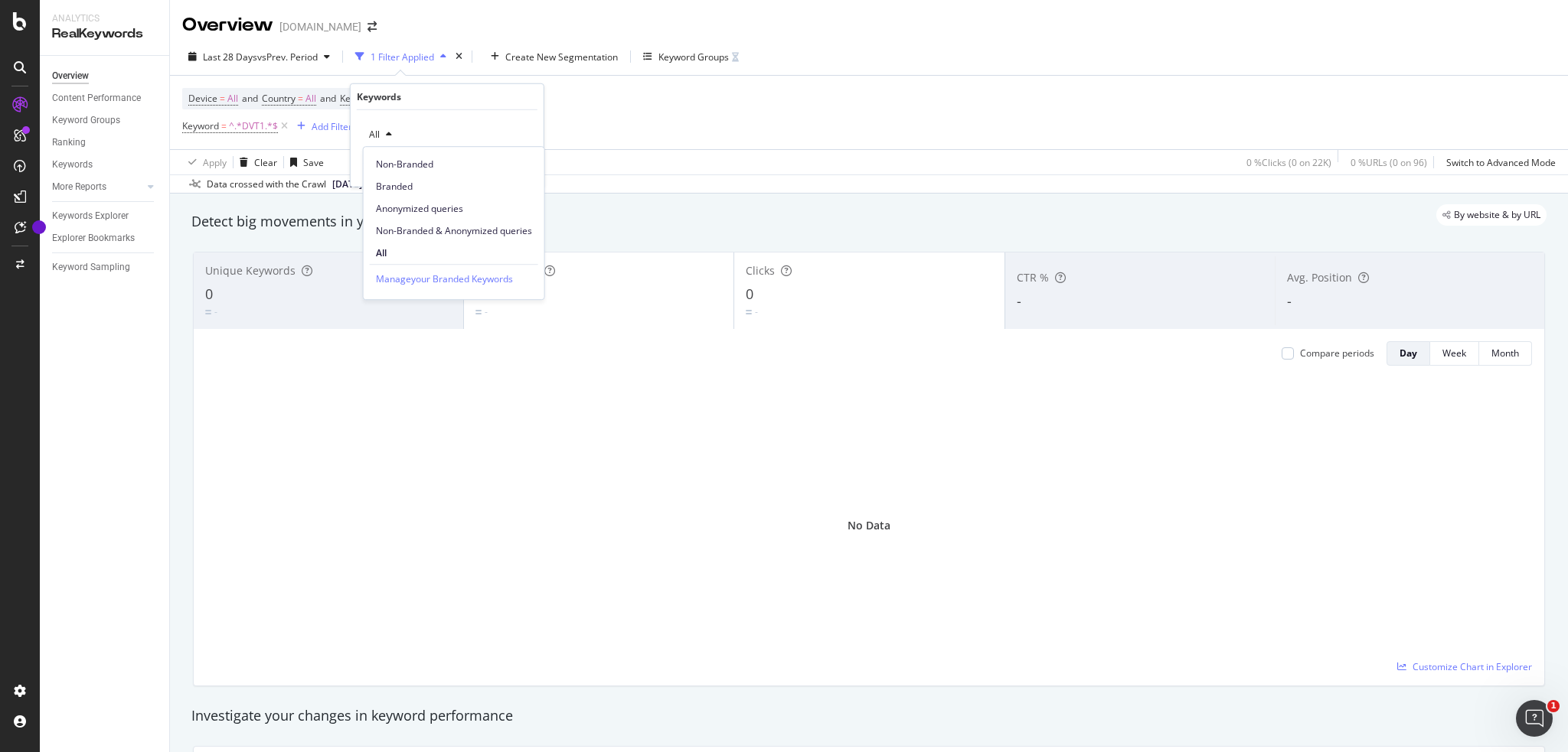
drag, startPoint x: 428, startPoint y: 178, endPoint x: 330, endPoint y: 643, distance: 475.2
click at [429, 178] on div "Branded" at bounding box center [454, 186] width 180 height 22
click at [523, 167] on div "Apply" at bounding box center [519, 167] width 24 height 13
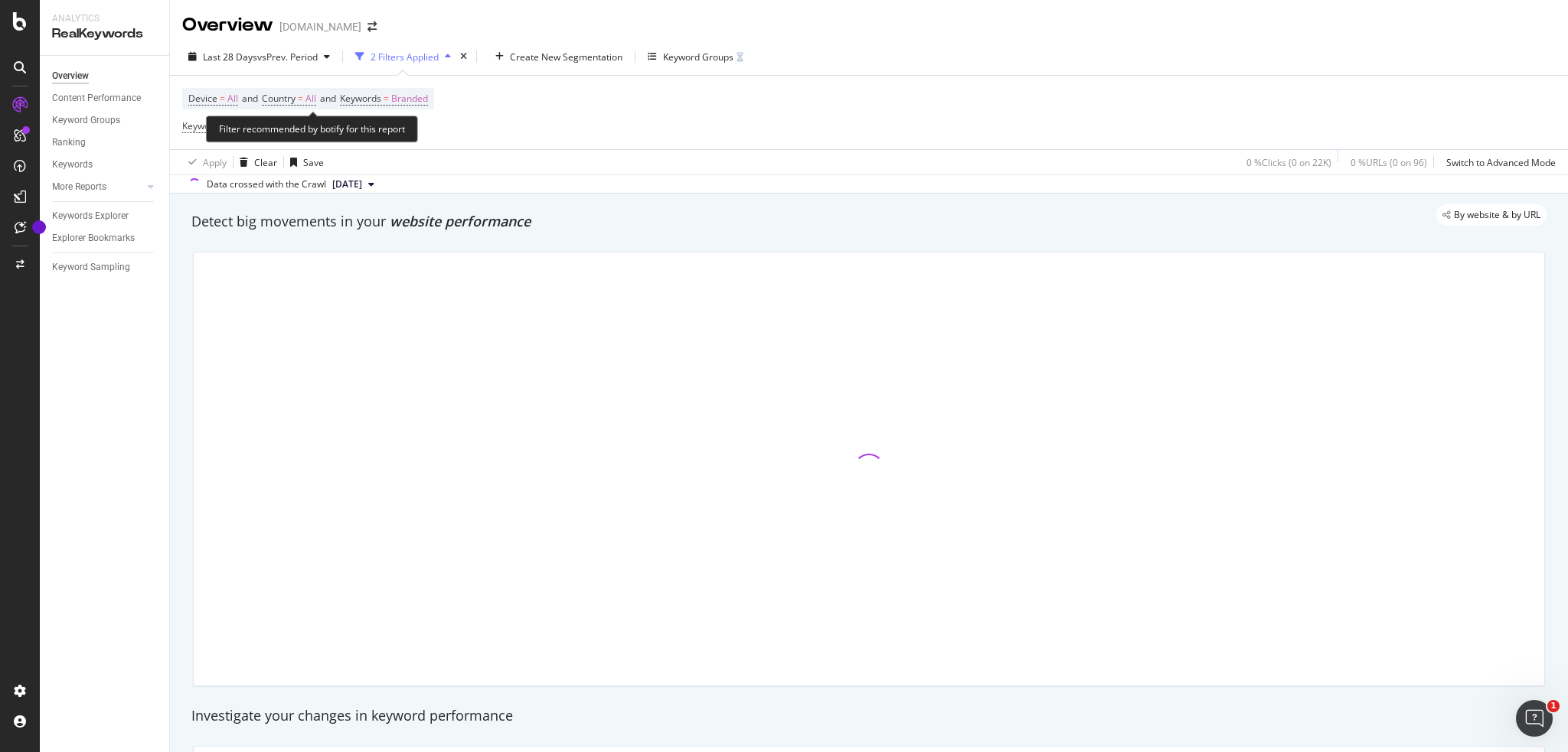
click at [325, 104] on span "and" at bounding box center [328, 98] width 16 height 13
click at [310, 100] on span "All" at bounding box center [310, 98] width 11 height 21
click at [286, 131] on span "All" at bounding box center [285, 135] width 11 height 13
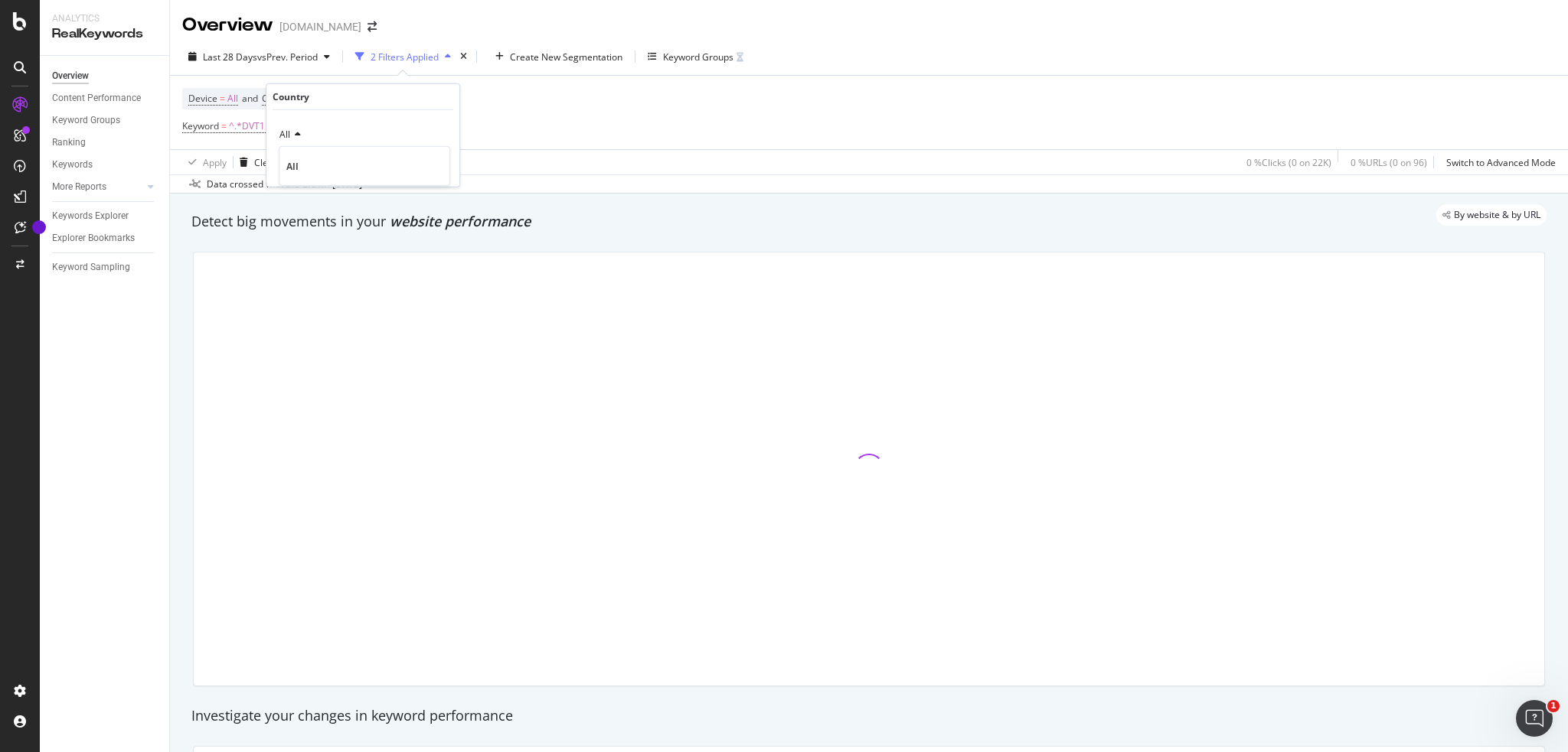
click at [583, 115] on div "Device = All and Country = All and Keywords = Branded Keyword = ^.*DVT1.*$ Add …" at bounding box center [869, 112] width 1373 height 73
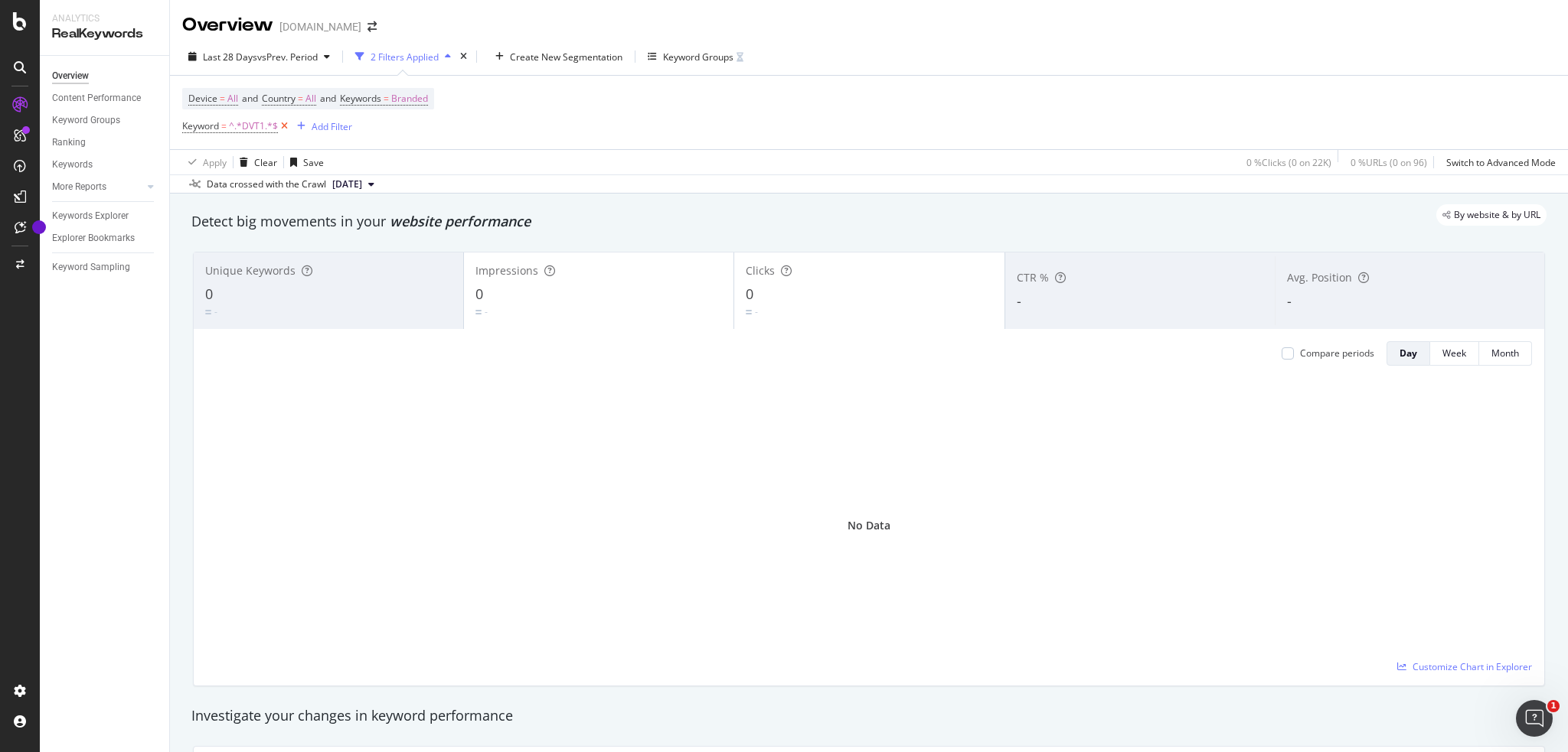
click at [286, 129] on icon at bounding box center [285, 126] width 13 height 15
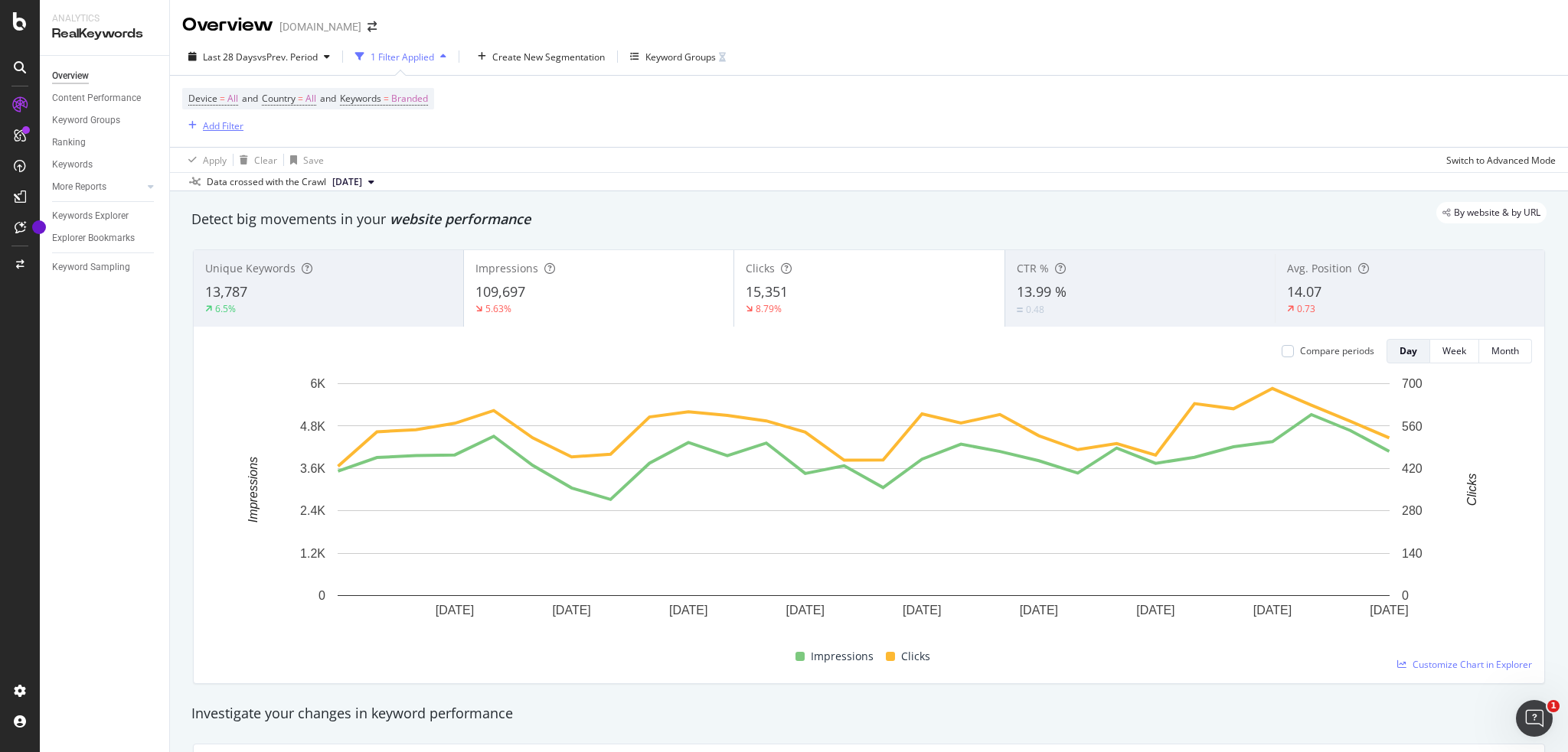
click at [226, 117] on div "Add Filter" at bounding box center [213, 126] width 61 height 17
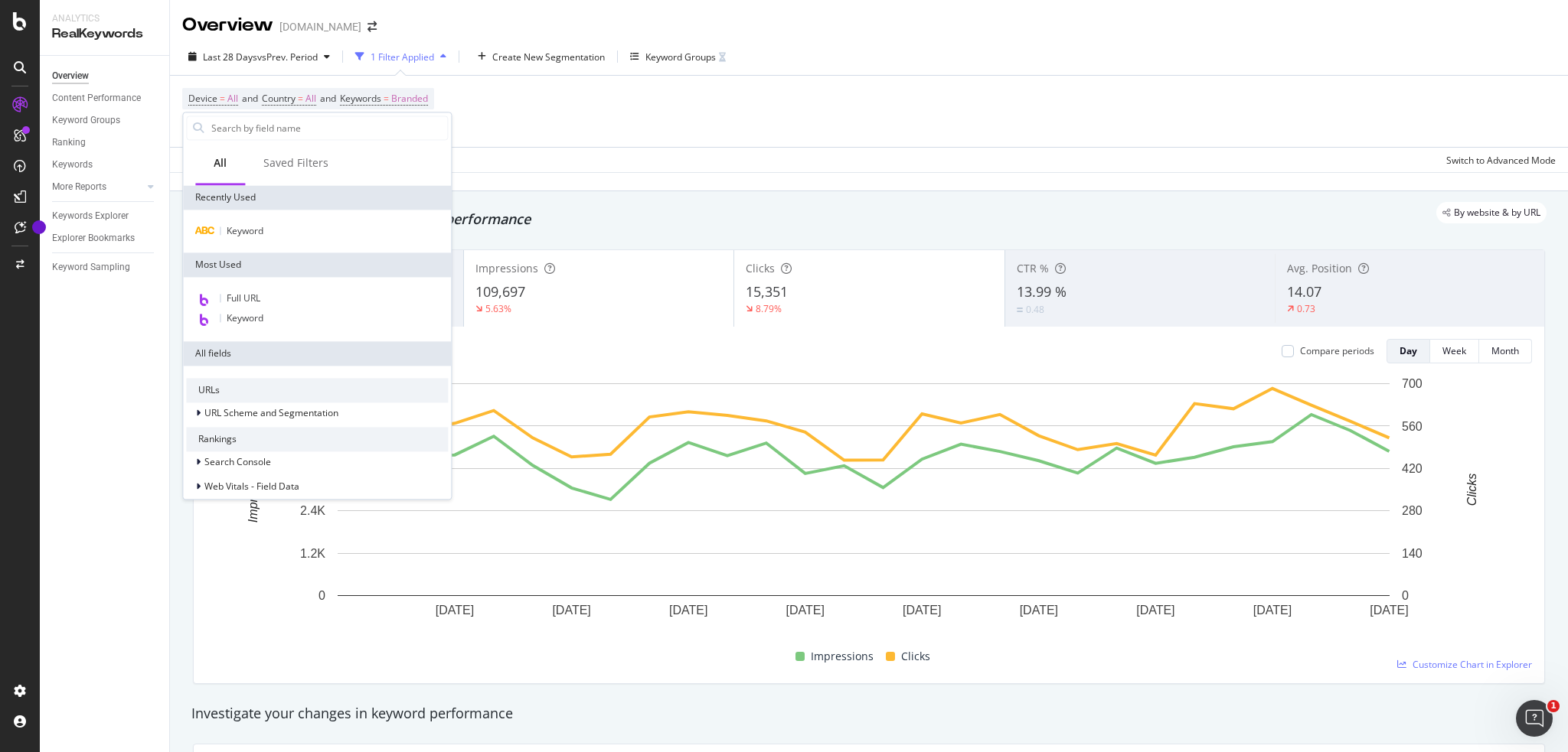
click at [282, 329] on div "Full URL Keyword" at bounding box center [317, 308] width 268 height 64
click at [226, 318] on span "Keyword" at bounding box center [244, 318] width 36 height 13
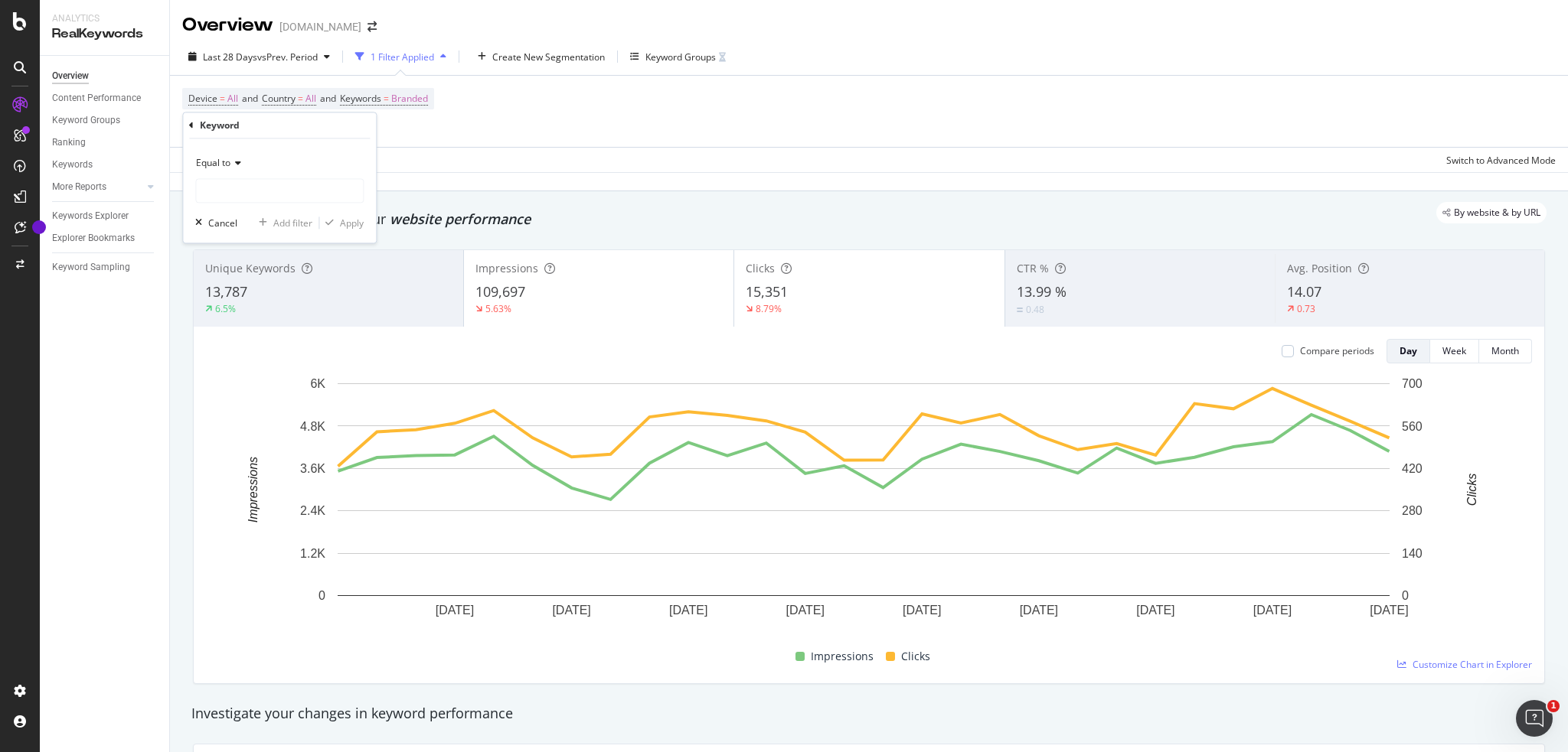
click at [190, 126] on icon at bounding box center [191, 126] width 5 height 10
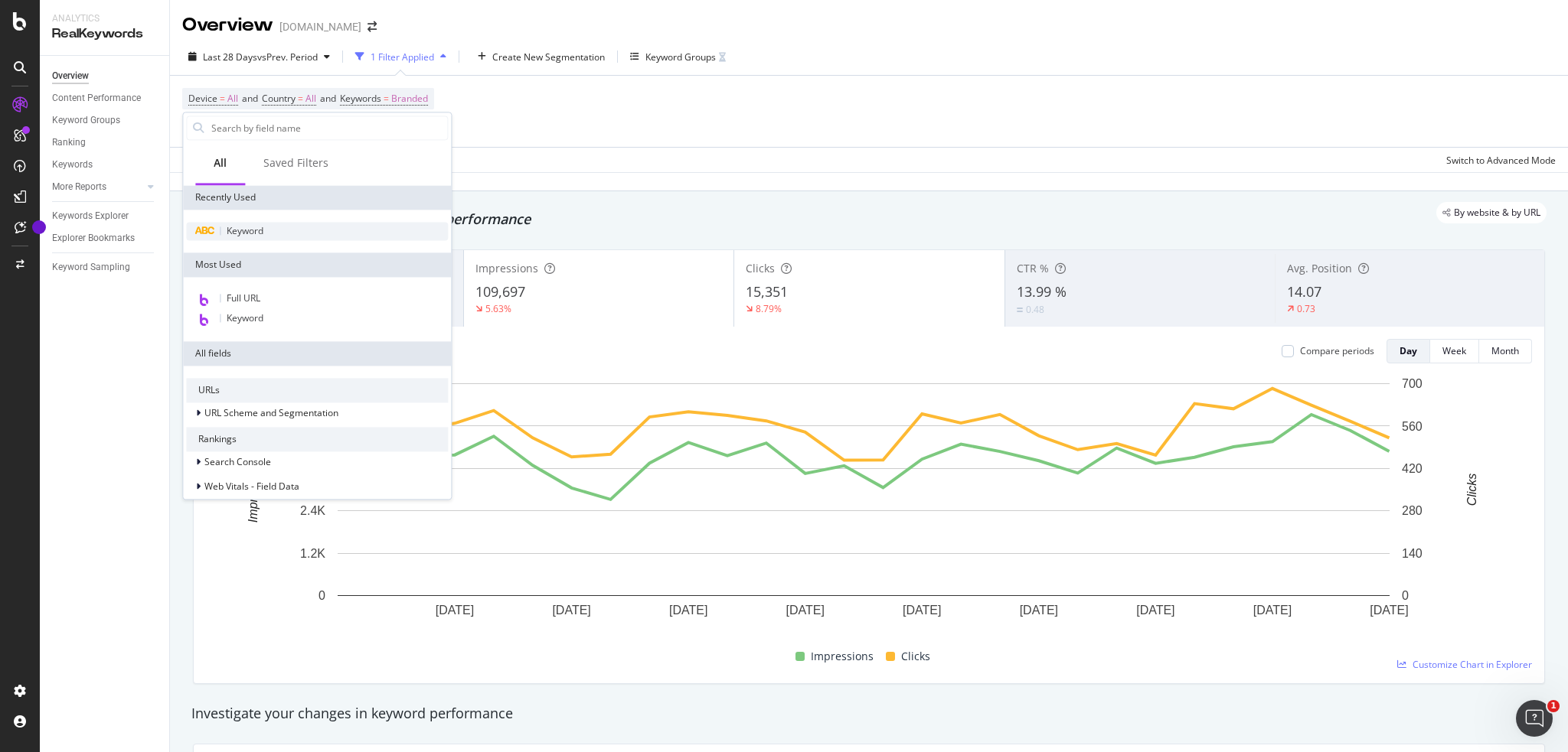
click at [274, 238] on div "Keyword" at bounding box center [317, 231] width 262 height 18
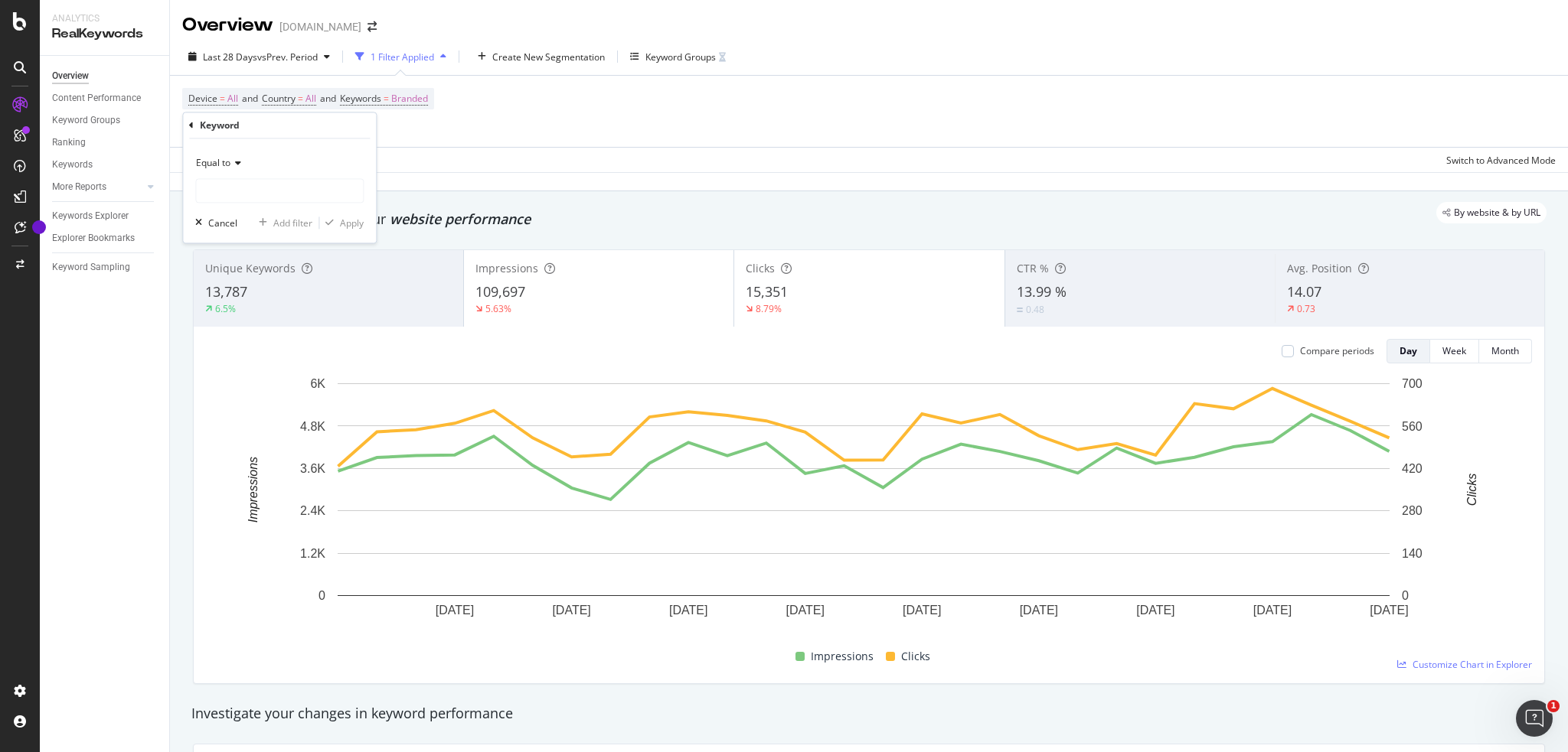
click at [221, 157] on span "Equal to" at bounding box center [213, 163] width 34 height 13
click at [253, 315] on div "Contains" at bounding box center [281, 314] width 164 height 20
click at [267, 194] on input "text" at bounding box center [279, 192] width 167 height 25
type input "dvt4"
click at [350, 226] on div "Apply" at bounding box center [351, 223] width 24 height 13
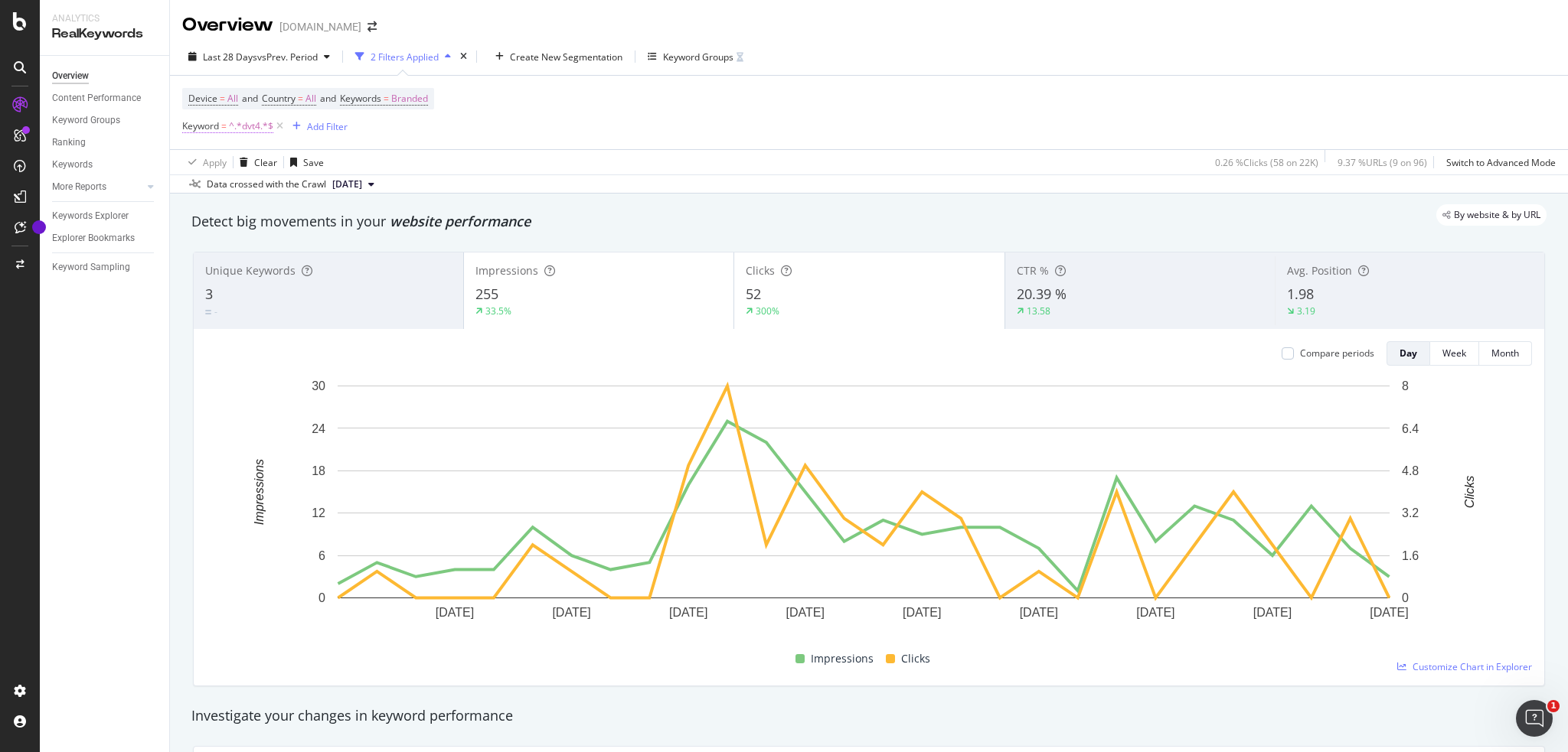
click at [244, 130] on span "^.*dvt4.*$" at bounding box center [251, 126] width 45 height 21
drag, startPoint x: 258, startPoint y: 176, endPoint x: 264, endPoint y: 183, distance: 9.2
click at [257, 177] on div "Contains dvt4" at bounding box center [279, 176] width 168 height 52
click at [265, 186] on input "dvt4" at bounding box center [268, 190] width 145 height 25
type input "dvt3"
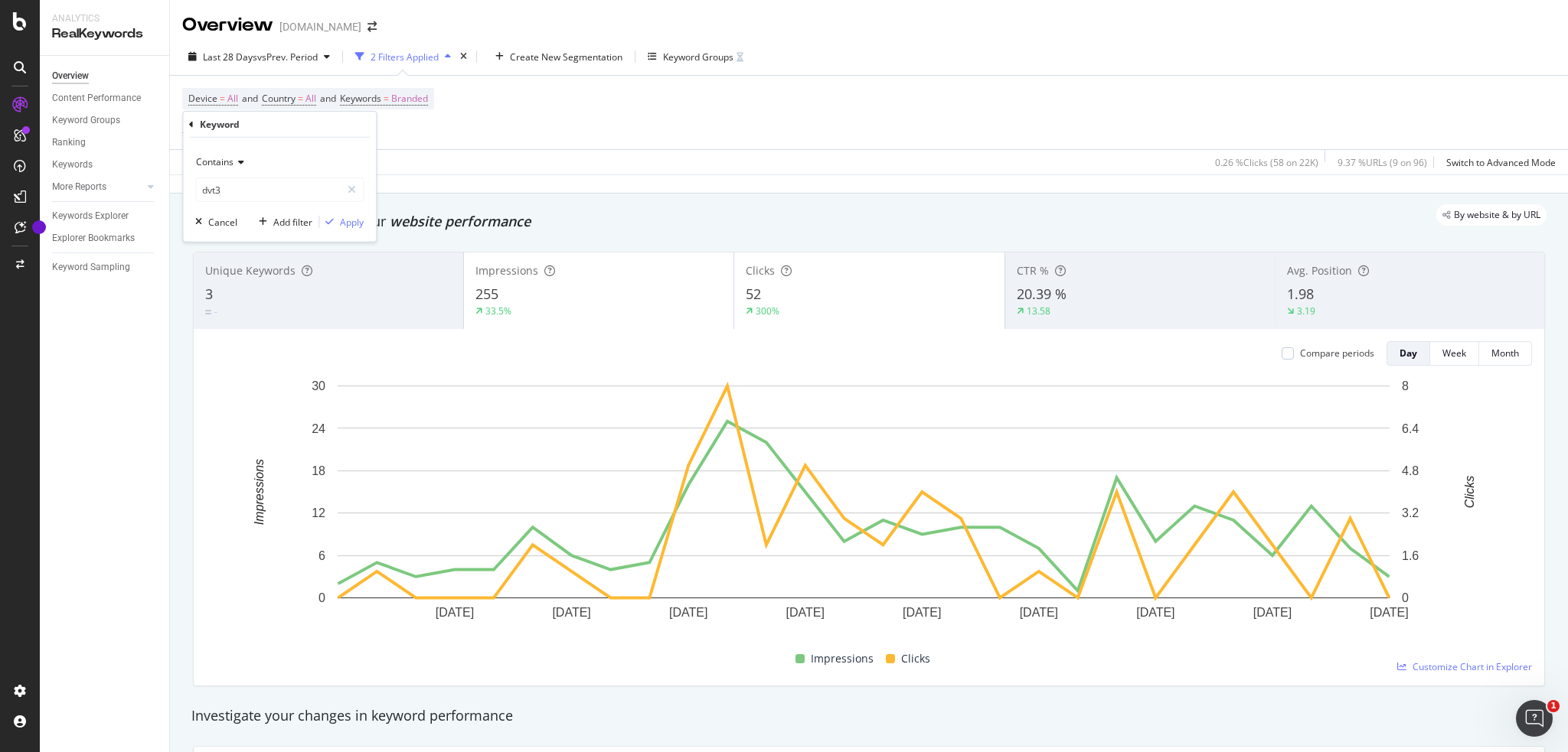
click at [365, 222] on div "Contains dvt3 Cancel Add filter Apply" at bounding box center [280, 189] width 193 height 104
click at [355, 221] on div "Apply" at bounding box center [351, 221] width 24 height 13
